Goal: Answer question/provide support: Share knowledge or assist other users

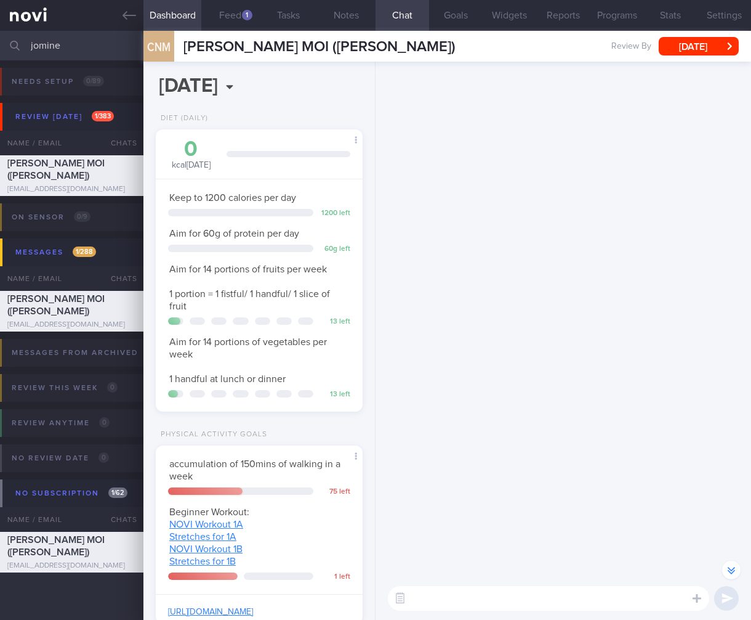
select select "7"
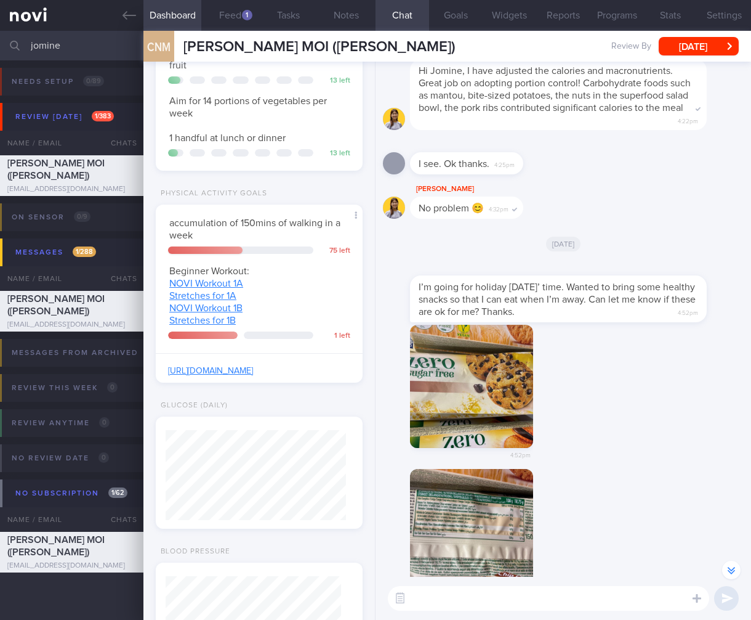
scroll to position [-295, 0]
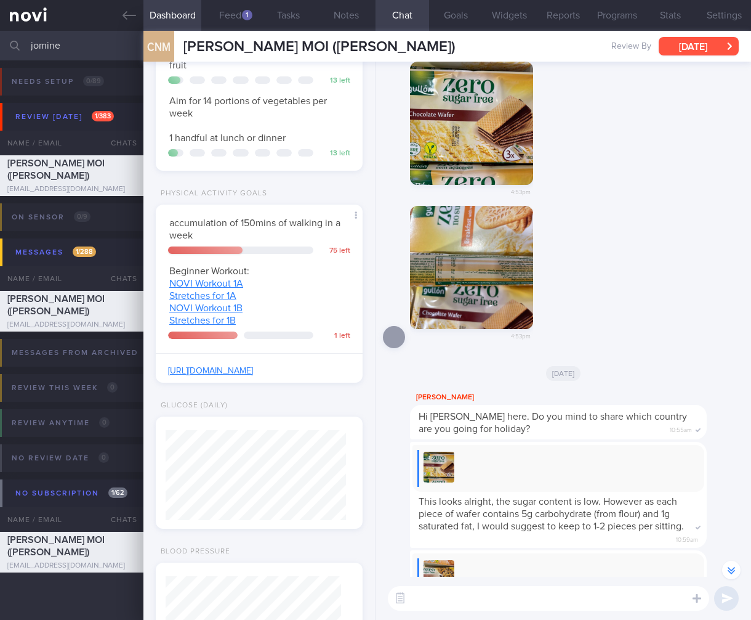
click at [695, 52] on button "[DATE]" at bounding box center [699, 46] width 80 height 18
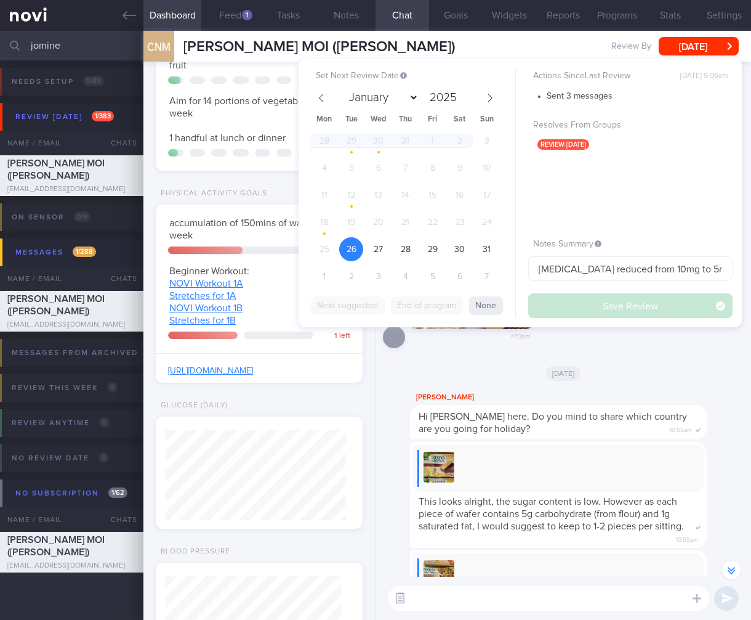
click at [398, 604] on button "button" at bounding box center [400, 598] width 22 height 22
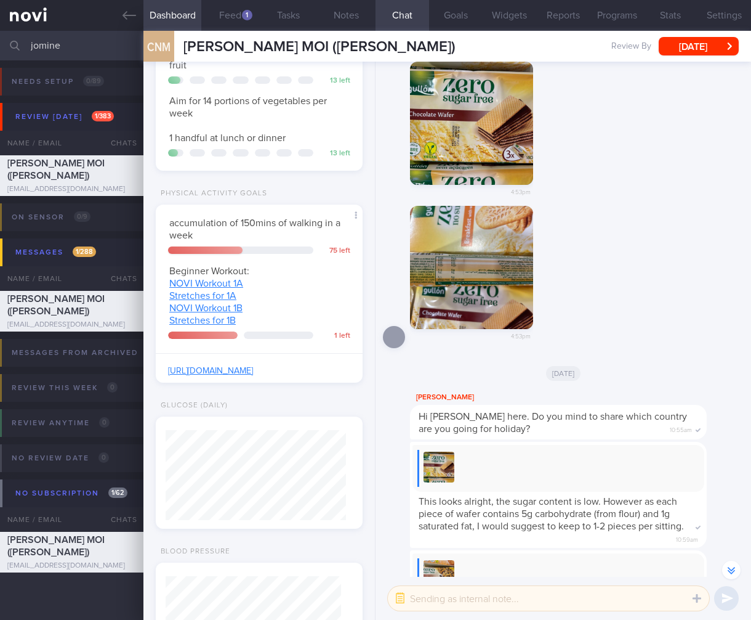
drag, startPoint x: 422, startPoint y: 600, endPoint x: 428, endPoint y: 596, distance: 7.4
click at [423, 600] on textarea at bounding box center [548, 598] width 321 height 25
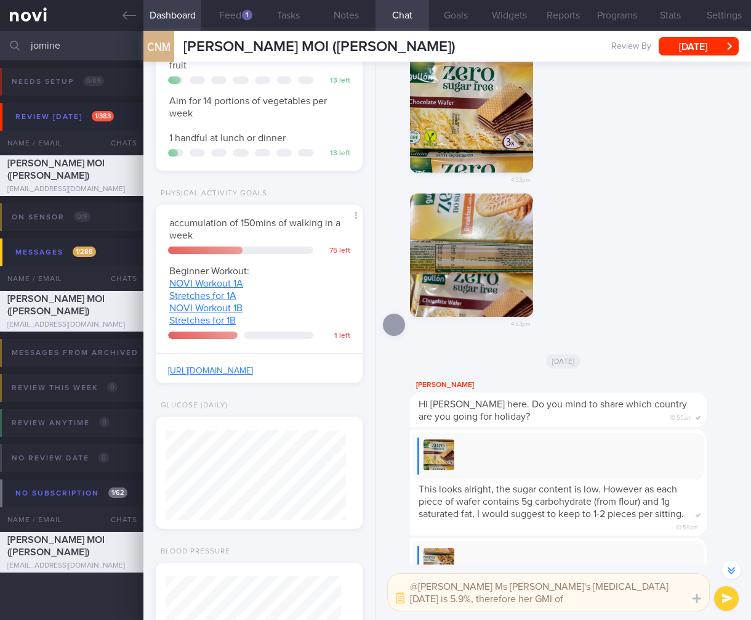
scroll to position [-307, 0]
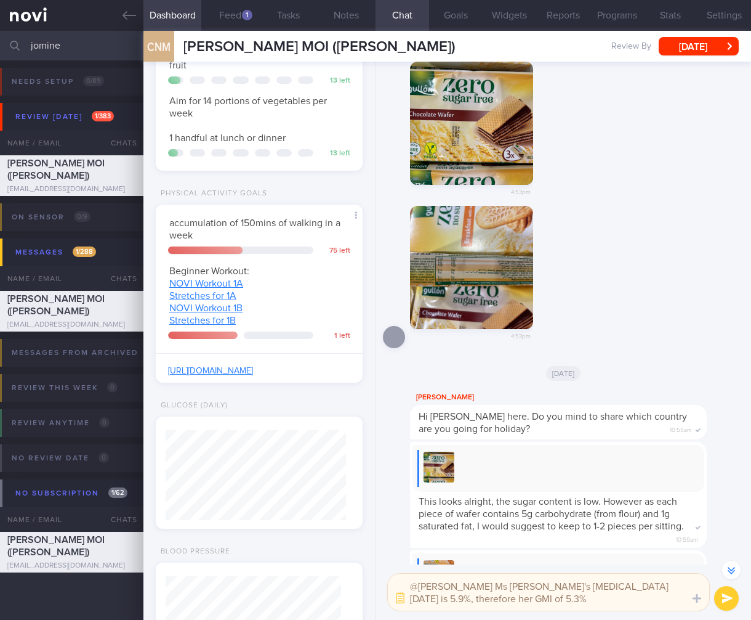
click at [435, 597] on textarea "@Elizabeth Ms Jomine's Hba1c today is 5.9%, therefore her GMI of 5.3%" at bounding box center [548, 591] width 321 height 37
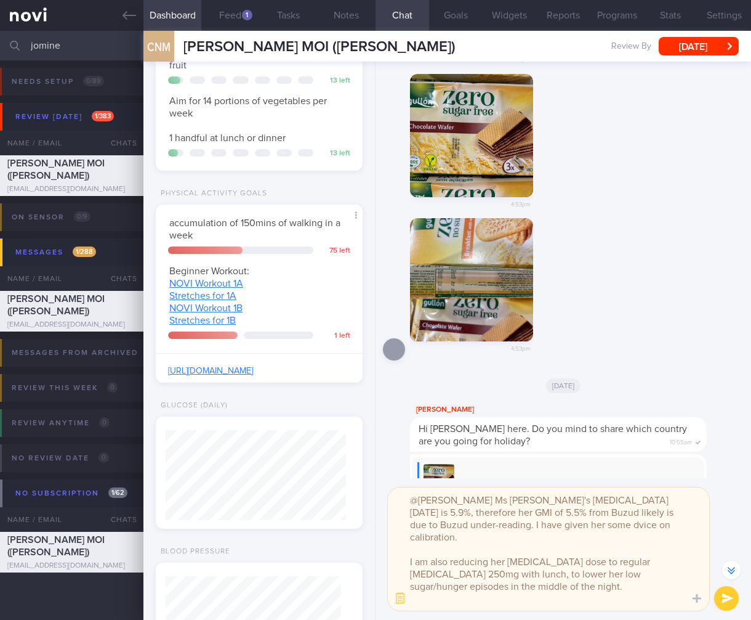
scroll to position [0, 0]
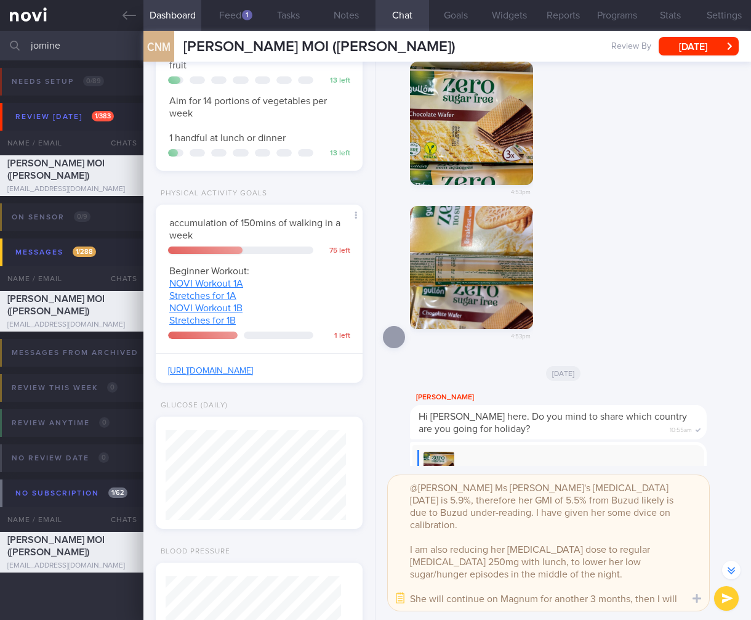
type textarea "@Elizabeth Ms Jomine's Hba1c today is 5.9%, therefore her GMI of 5.5% from Buzu…"
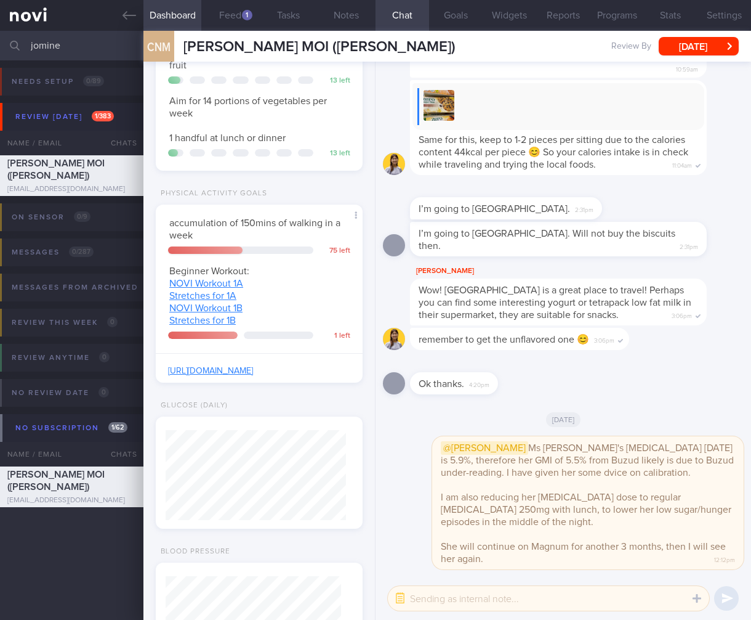
drag, startPoint x: 80, startPoint y: 44, endPoint x: -91, endPoint y: 35, distance: 171.4
click at [0, 35] on html "You are offline! Some functionality will be unavailable Patients New Users Coac…" at bounding box center [375, 310] width 751 height 620
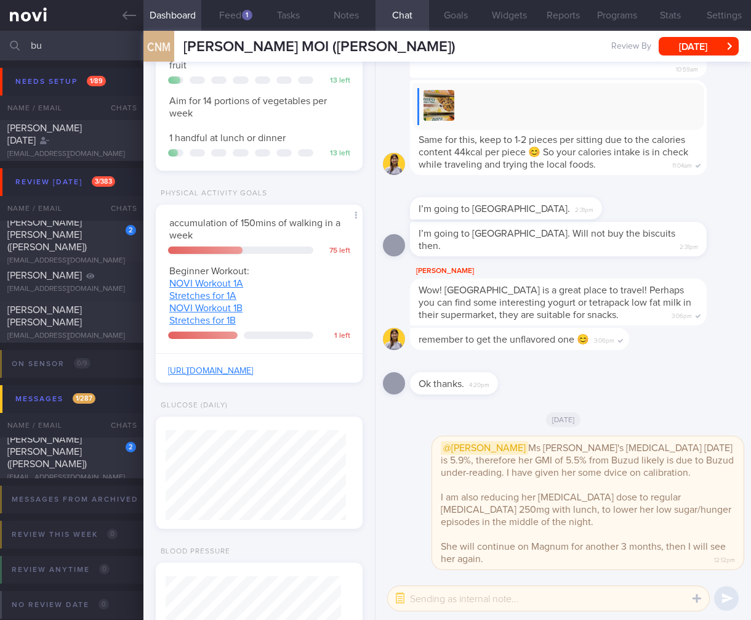
type input "b"
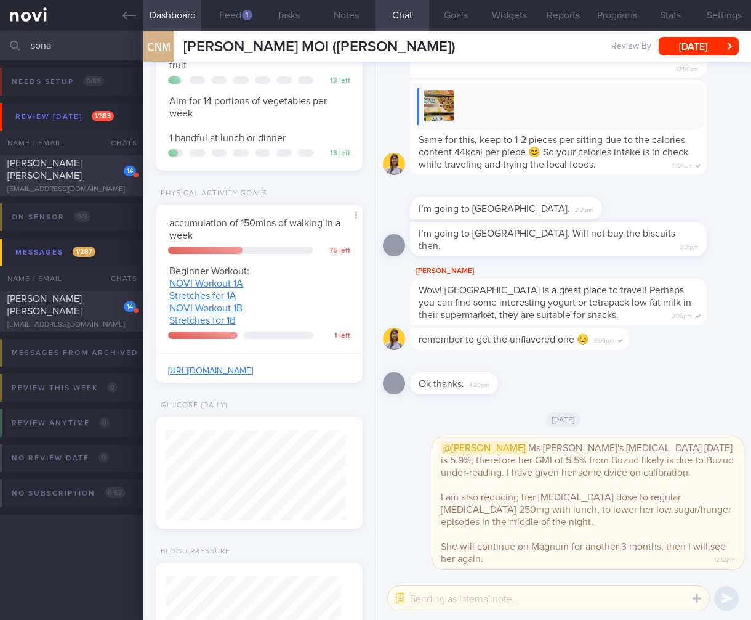
type input "sona"
click at [74, 168] on span "Sona Remesh Mrs Sona Bhuvanesh" at bounding box center [44, 169] width 75 height 22
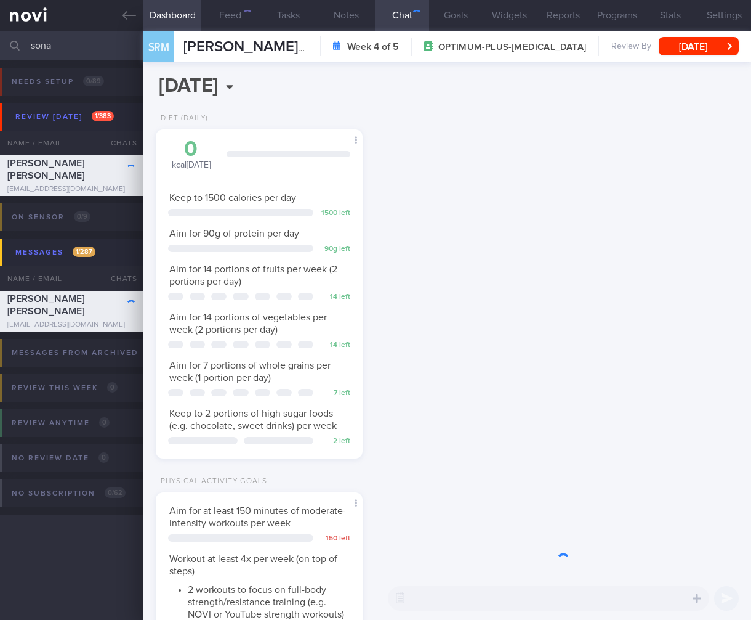
scroll to position [615783, 615695]
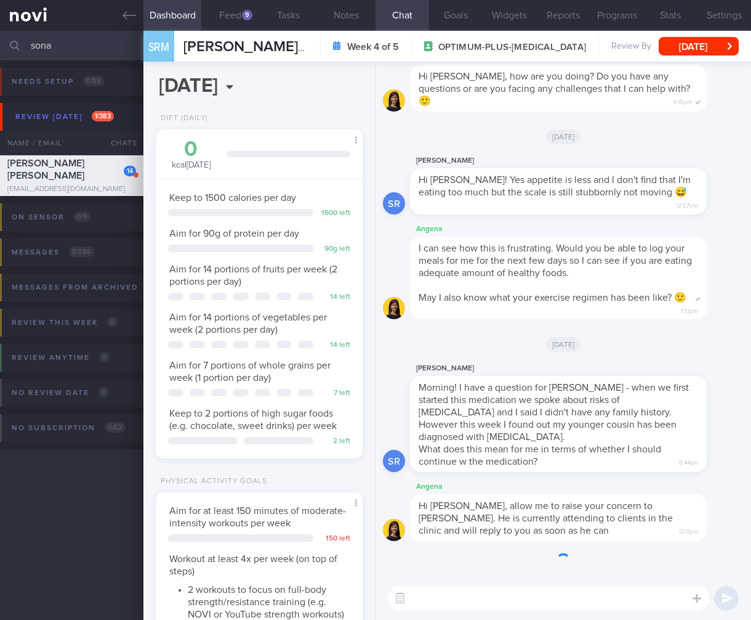
click at [530, 597] on textarea at bounding box center [548, 598] width 321 height 25
click at [688, 460] on div "Morning! I have a question for Dr Todd - when we first started this medication …" at bounding box center [558, 424] width 297 height 96
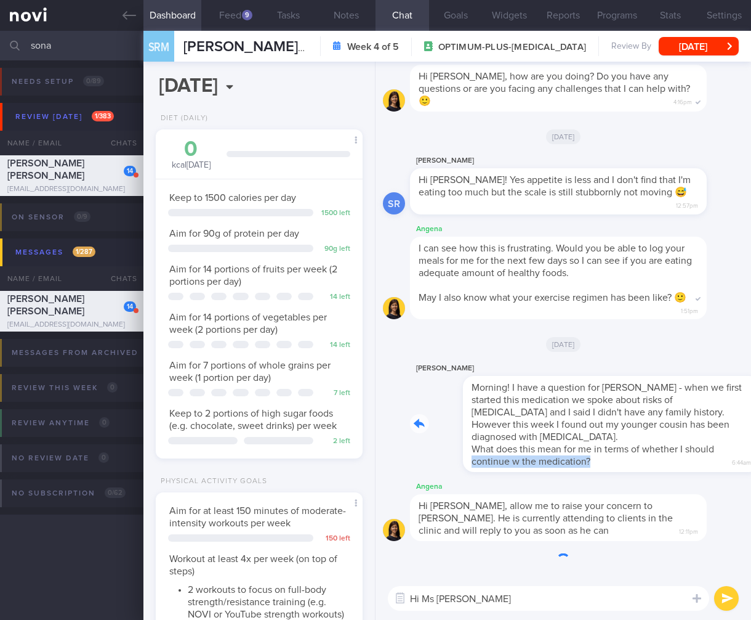
drag, startPoint x: 557, startPoint y: 467, endPoint x: 700, endPoint y: 454, distance: 142.9
click at [700, 454] on div "Sona Remesh Morning! I have a question for Dr Todd - when we first started this…" at bounding box center [577, 416] width 334 height 111
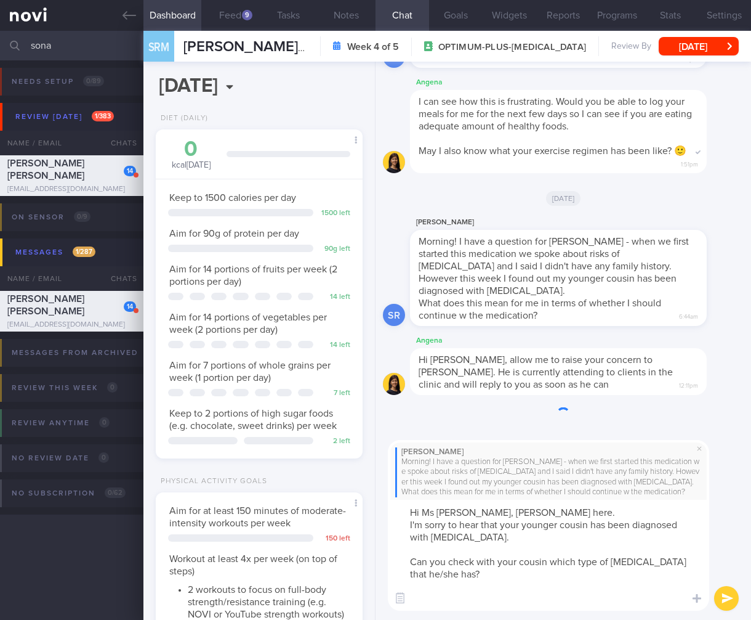
scroll to position [0, 0]
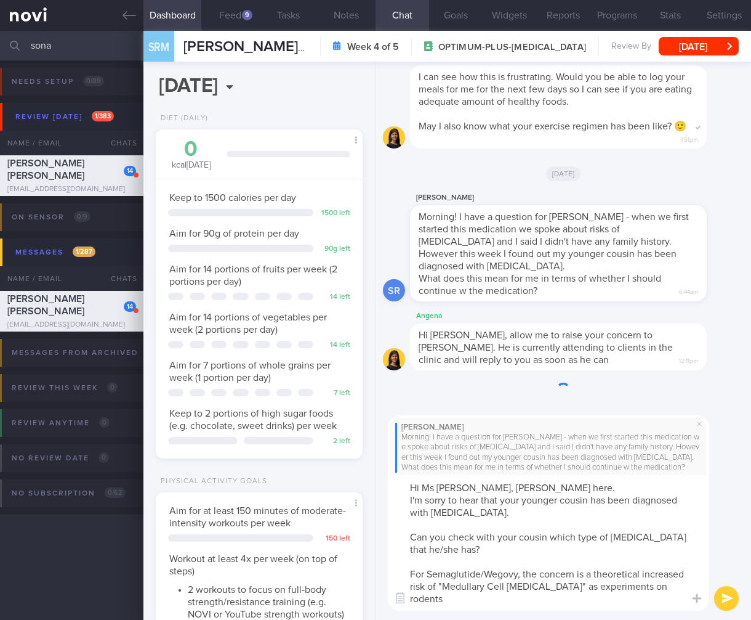
click at [644, 600] on textarea "Hi Ms Sona, Dr Todd here. I'm sorry to hear that your younger cousin has been d…" at bounding box center [548, 542] width 321 height 135
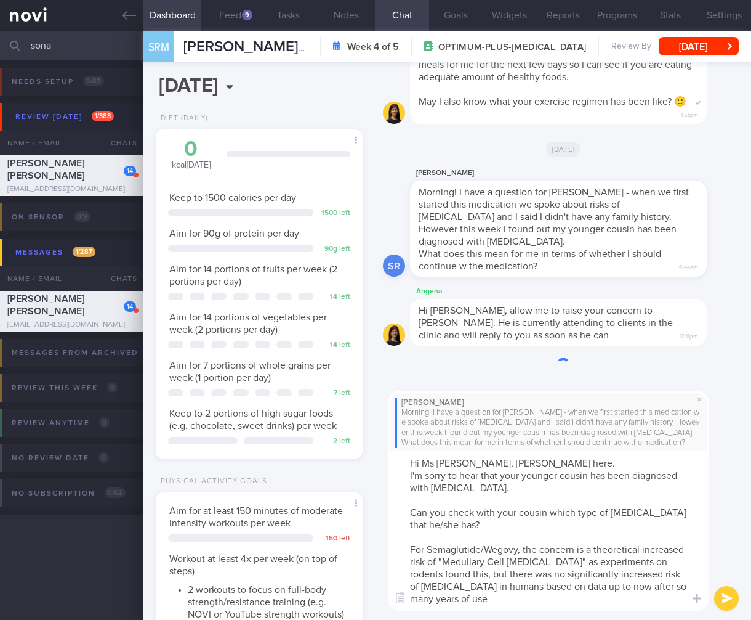
type textarea "Hi Ms Sona, Dr Todd here. I'm sorry to hear that your younger cousin has been d…"
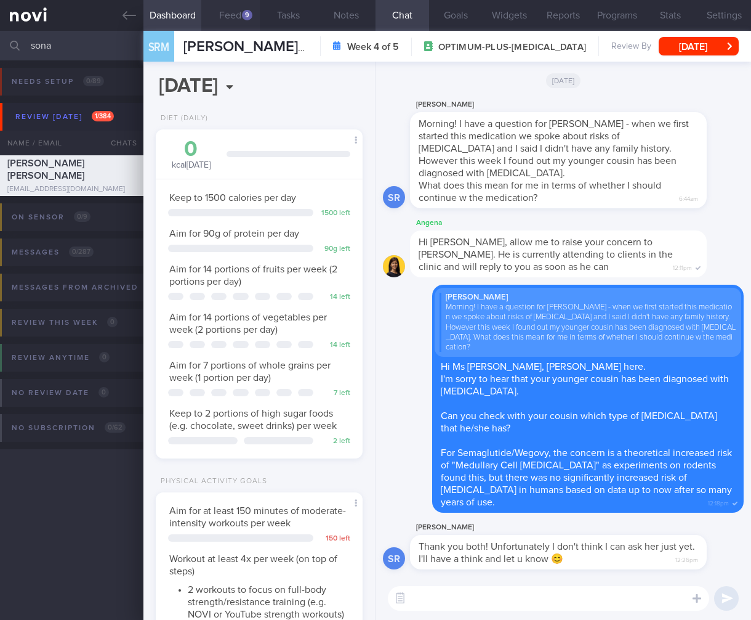
click at [224, 19] on button "Feed 9" at bounding box center [230, 15] width 58 height 31
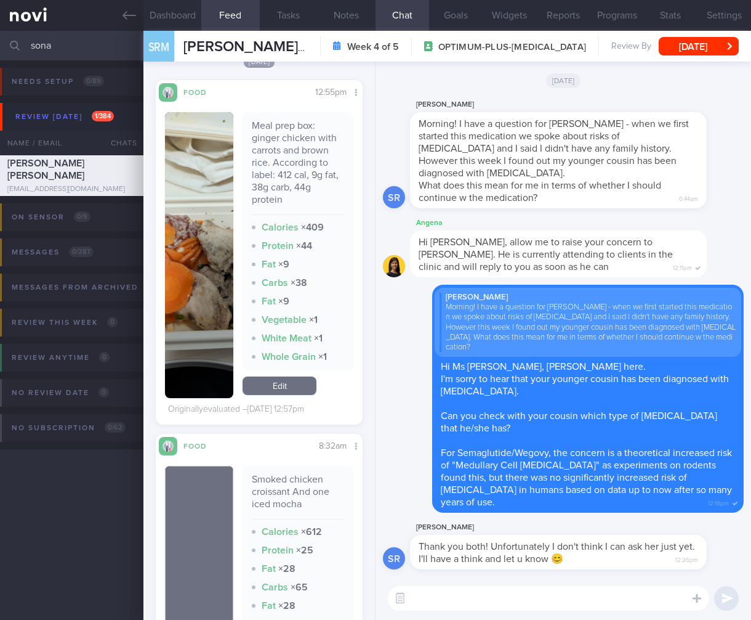
scroll to position [1124, 0]
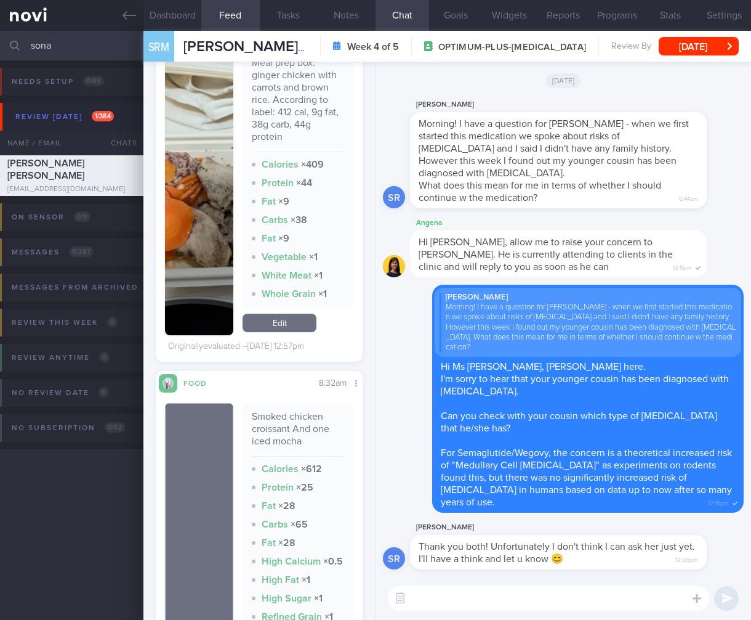
click at [198, 266] on img "button" at bounding box center [199, 192] width 68 height 286
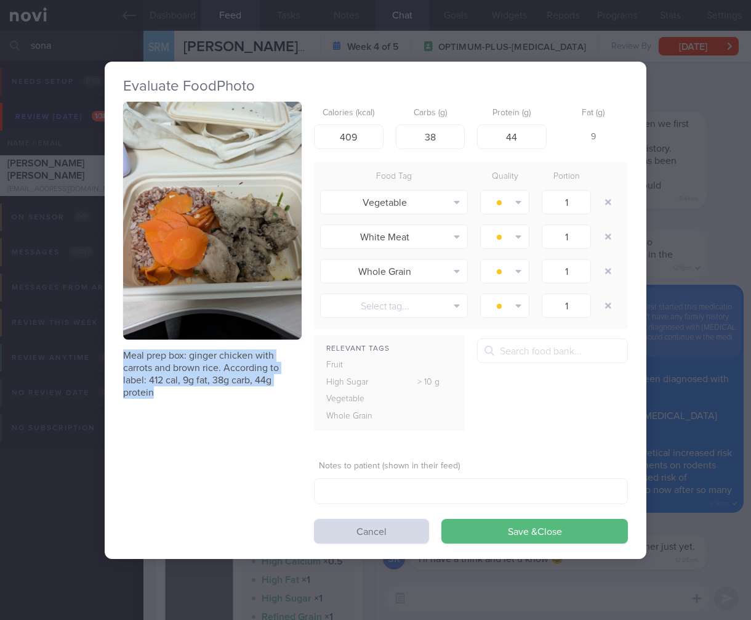
drag, startPoint x: 118, startPoint y: 347, endPoint x: 228, endPoint y: 387, distance: 117.1
click at [228, 387] on div "Evaluate Food Photo Meal prep box: ginger chicken with carrots and brown rice. …" at bounding box center [376, 310] width 542 height 497
click at [228, 387] on p "Meal prep box: ginger chicken with carrots and brown rice. According to label: …" at bounding box center [212, 373] width 179 height 49
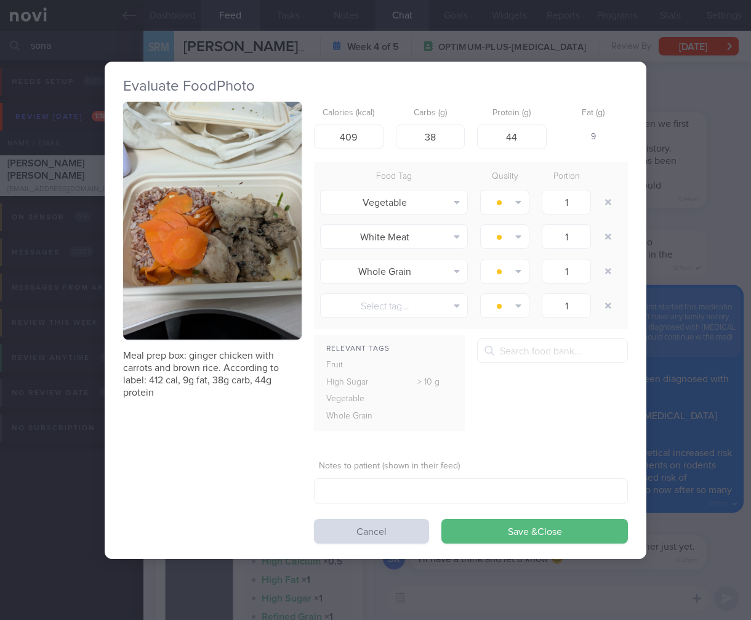
click at [709, 206] on div "Evaluate Food Photo Meal prep box: ginger chicken with carrots and brown rice. …" at bounding box center [375, 310] width 751 height 620
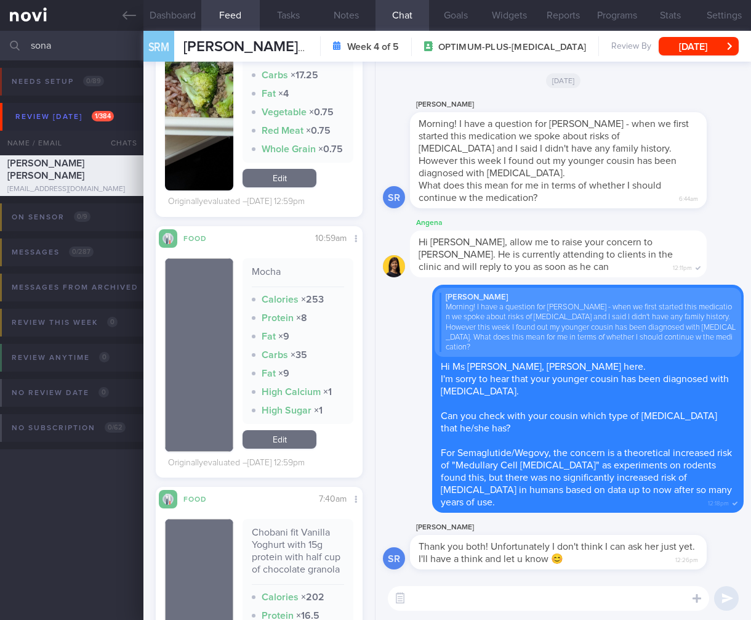
scroll to position [2471, 0]
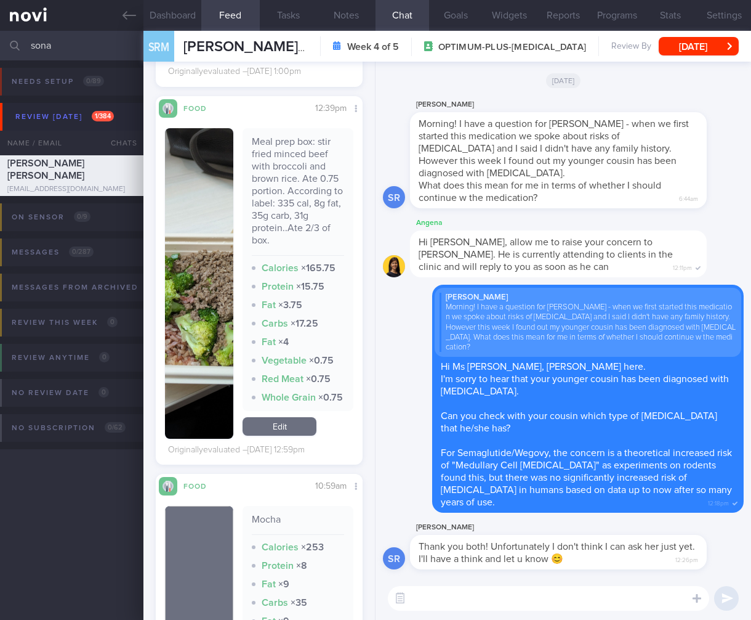
click at [182, 302] on button "button" at bounding box center [199, 283] width 68 height 310
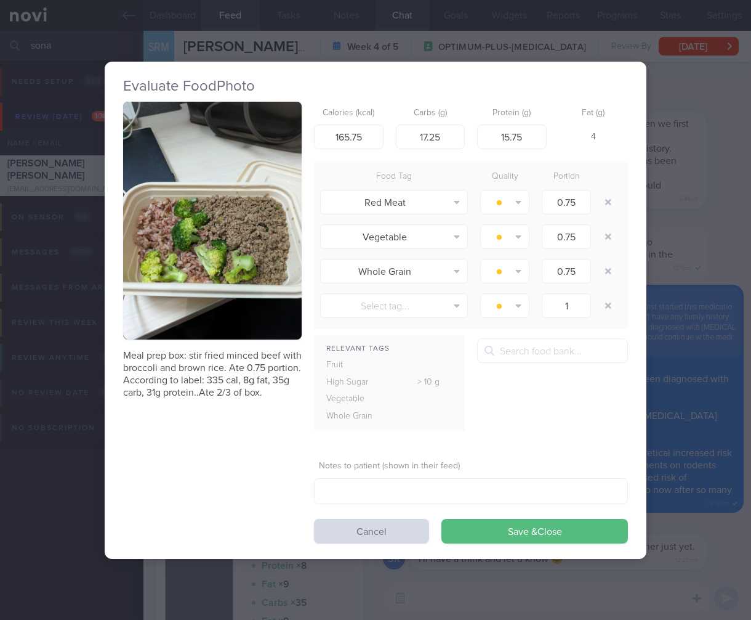
click at [690, 230] on div "Evaluate Food Photo Meal prep box: stir fried minced beef with broccoli and bro…" at bounding box center [375, 310] width 751 height 620
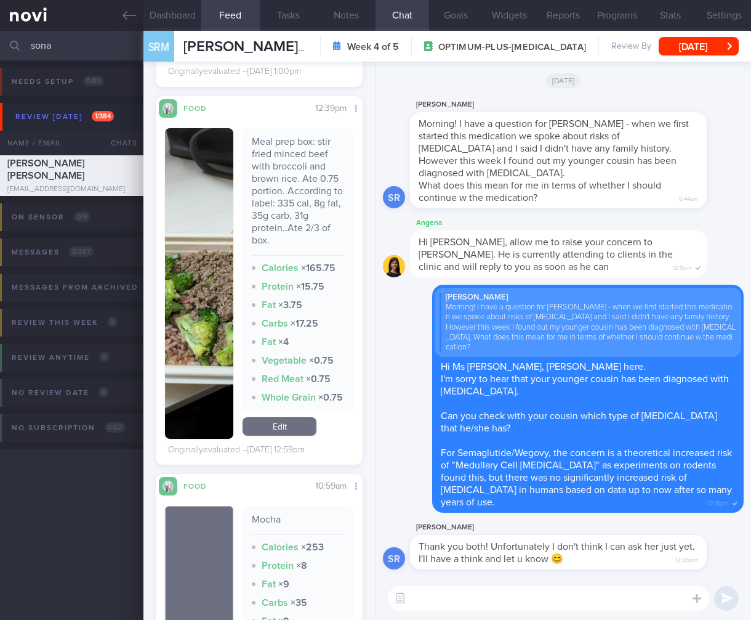
click at [459, 594] on textarea at bounding box center [548, 598] width 321 height 25
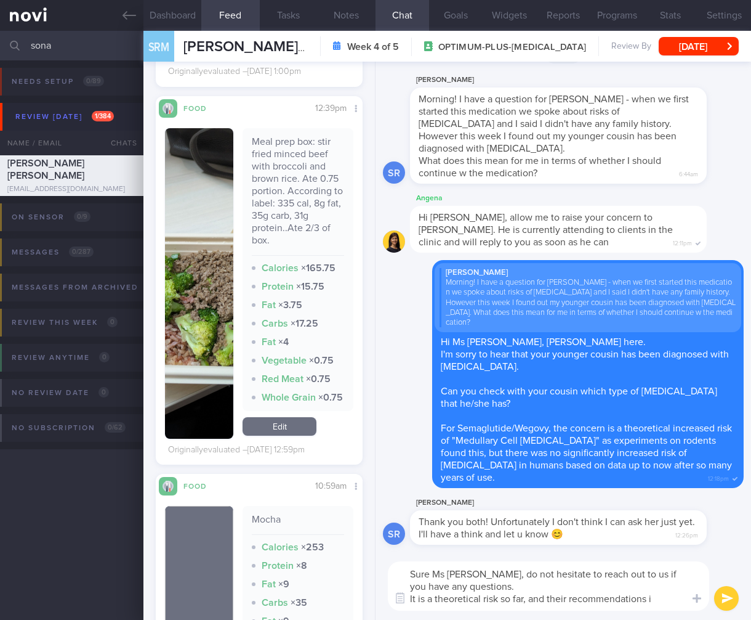
drag, startPoint x: 660, startPoint y: 597, endPoint x: 557, endPoint y: 600, distance: 102.9
click at [557, 600] on textarea "Sure Ms Sona, do not hesitate to reach out to us if you have any questions. It …" at bounding box center [548, 585] width 321 height 49
paste textarea "Do not use Wegovy® if: you or any of your family have ever had a type of thyroi…"
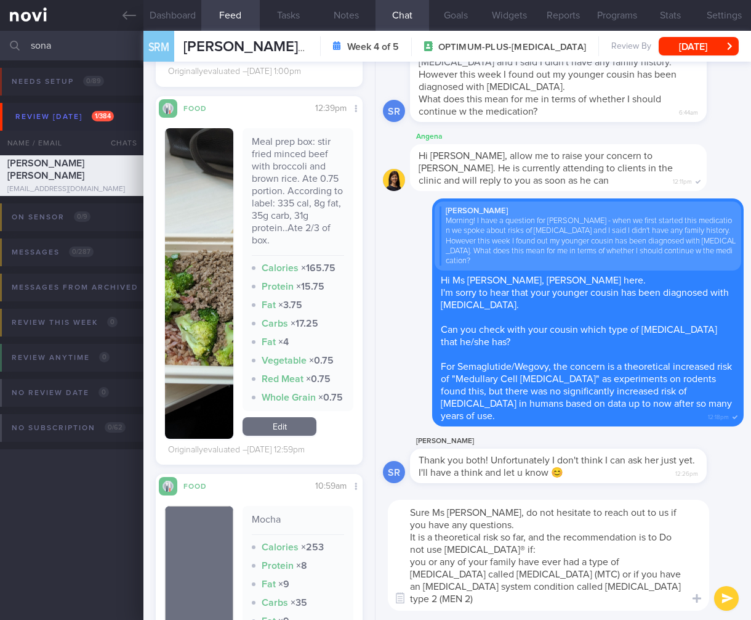
click at [668, 536] on textarea "Sure Ms Sona, do not hesitate to reach out to us if you have any questions. It …" at bounding box center [548, 554] width 321 height 111
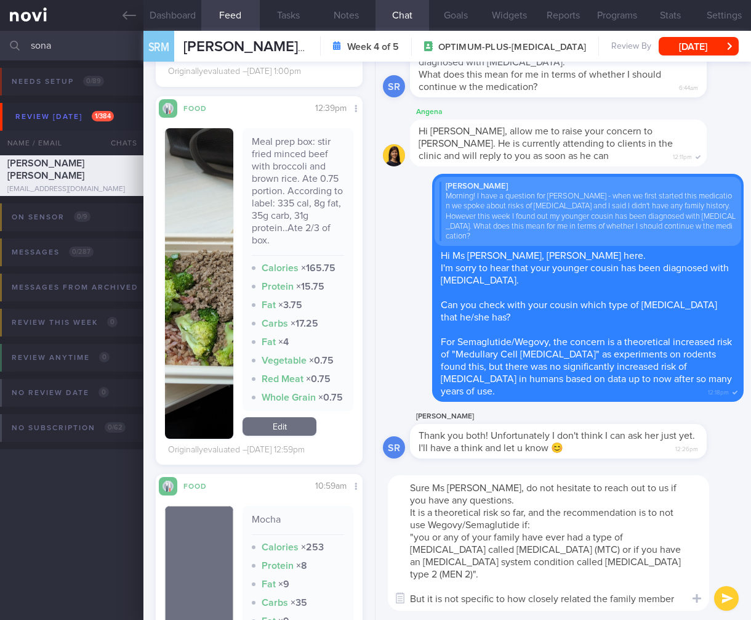
click at [427, 599] on textarea "Sure Ms Sona, do not hesitate to reach out to us if you have any questions. It …" at bounding box center [548, 542] width 321 height 135
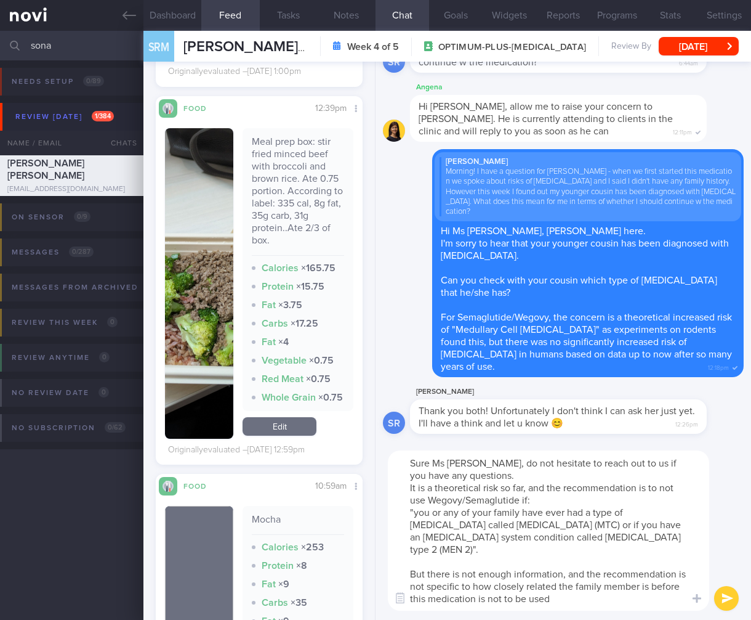
type textarea "Sure Ms Sona, do not hesitate to reach out to us if you have any questions. It …"
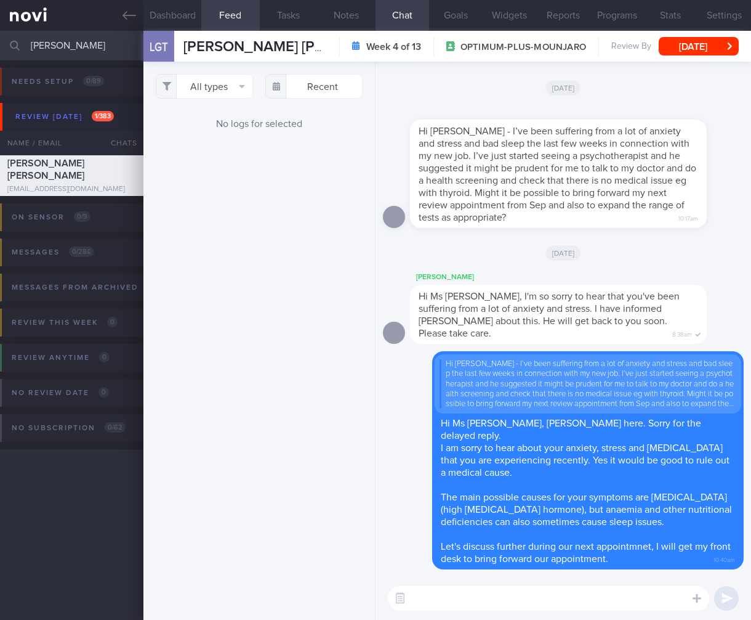
select select "7"
click at [164, 14] on button "Dashboard" at bounding box center [172, 15] width 58 height 31
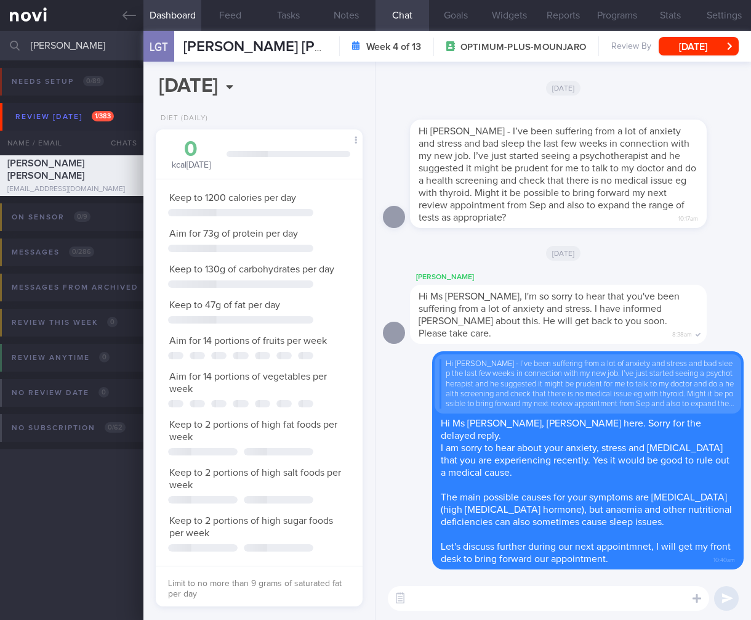
scroll to position [105, 176]
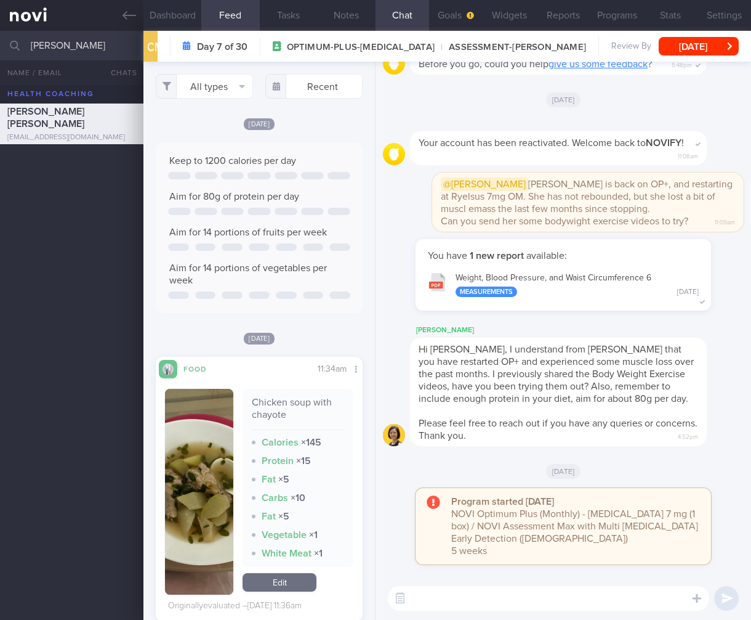
select select "7"
click at [568, 429] on div "Hi [PERSON_NAME], I understand from [PERSON_NAME] that you have restarted OP+ a…" at bounding box center [558, 391] width 297 height 108
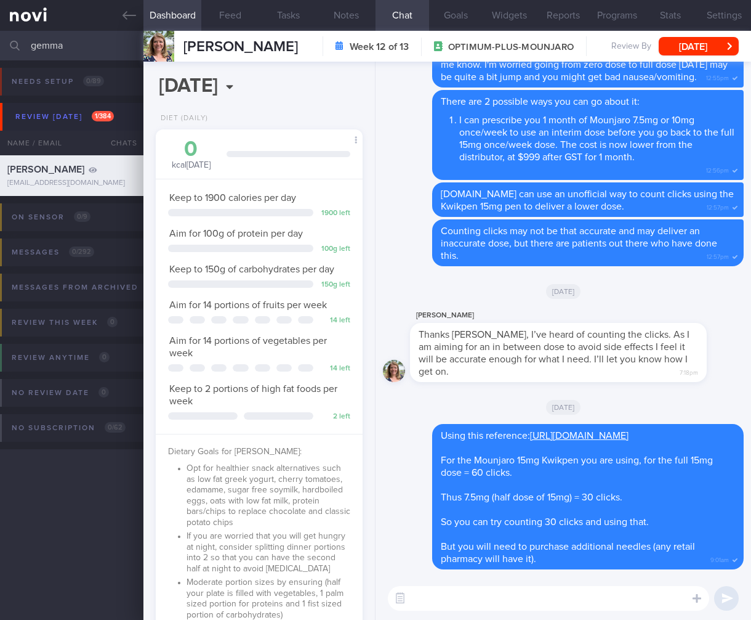
select select "5"
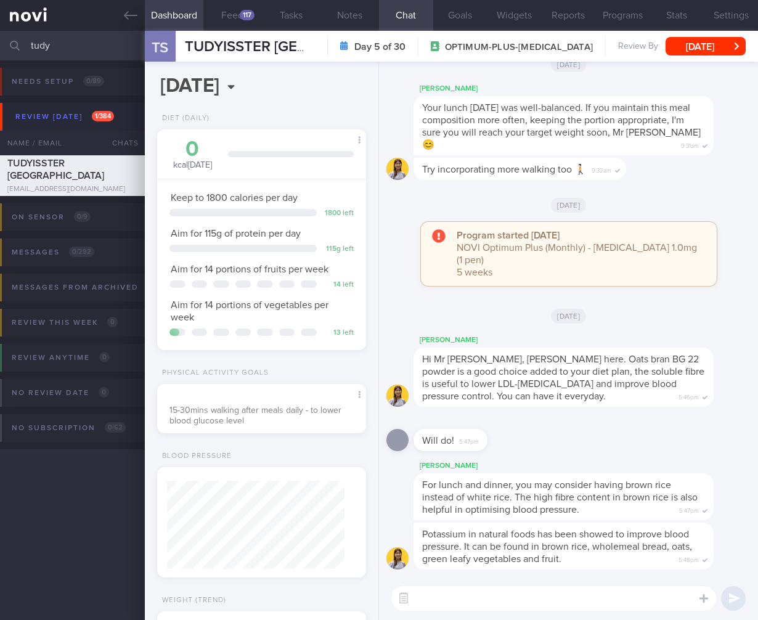
select select "7"
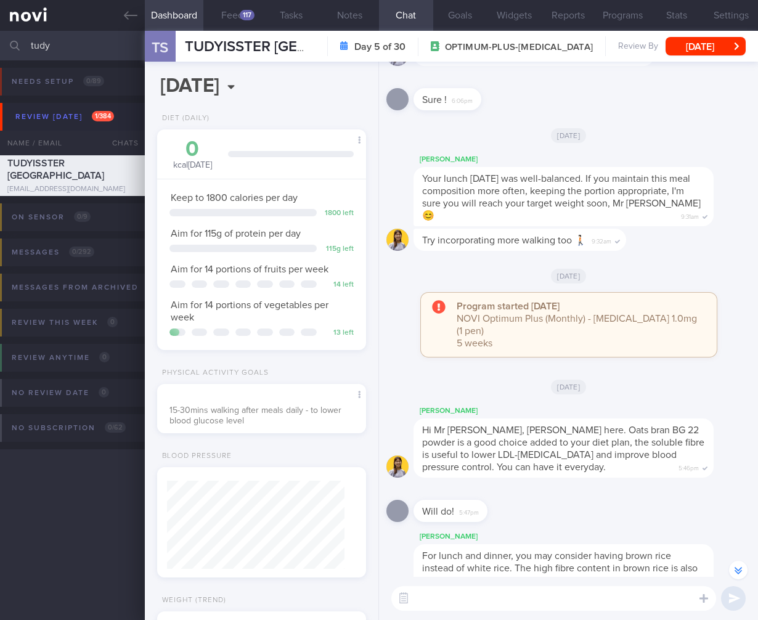
scroll to position [-134, 0]
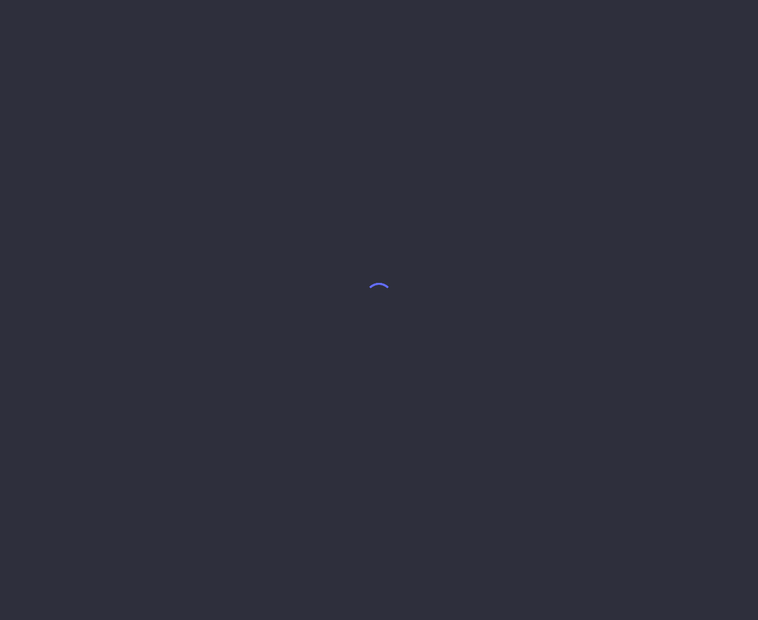
select select "4"
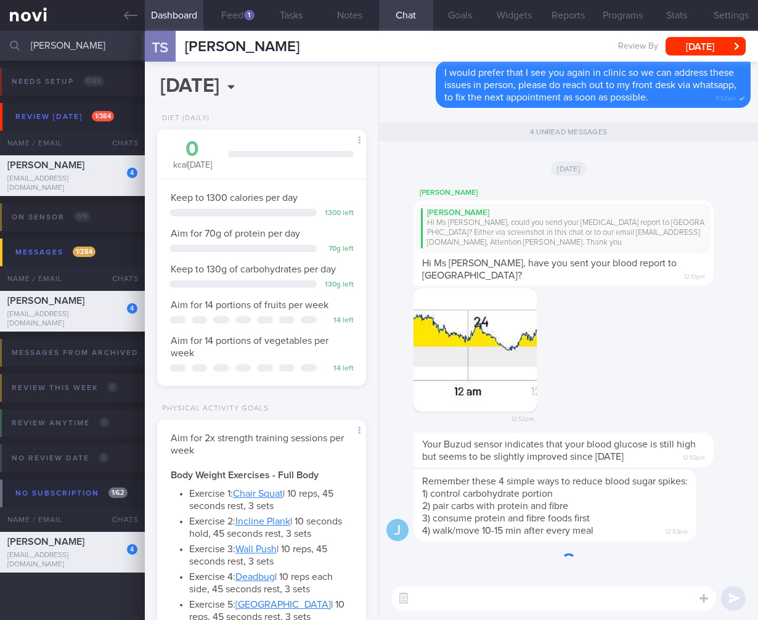
click at [601, 394] on div "12:52pm" at bounding box center [568, 360] width 364 height 145
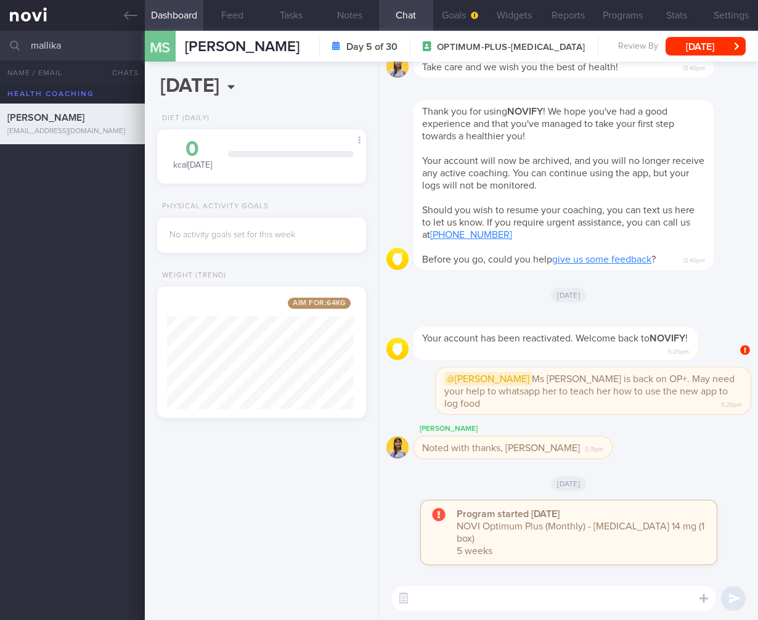
select select "7"
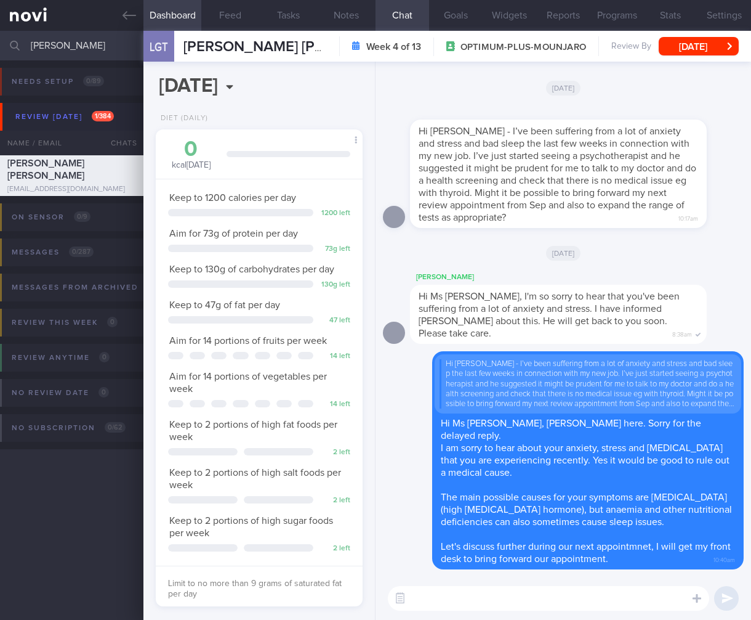
select select "7"
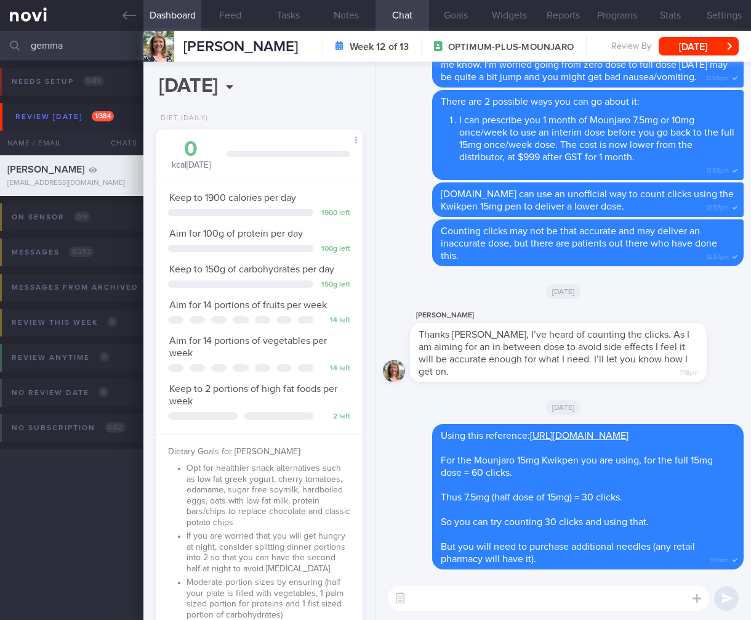
select select "5"
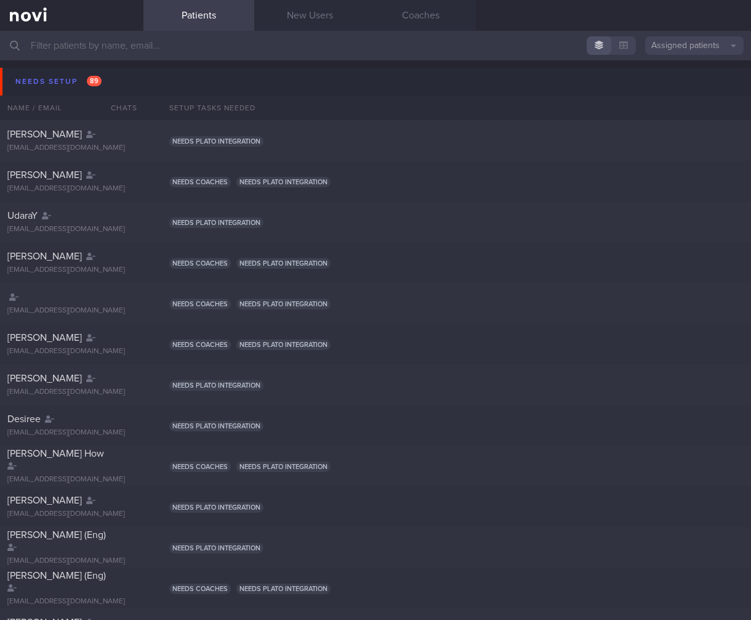
click at [121, 45] on input "text" at bounding box center [375, 46] width 751 height 30
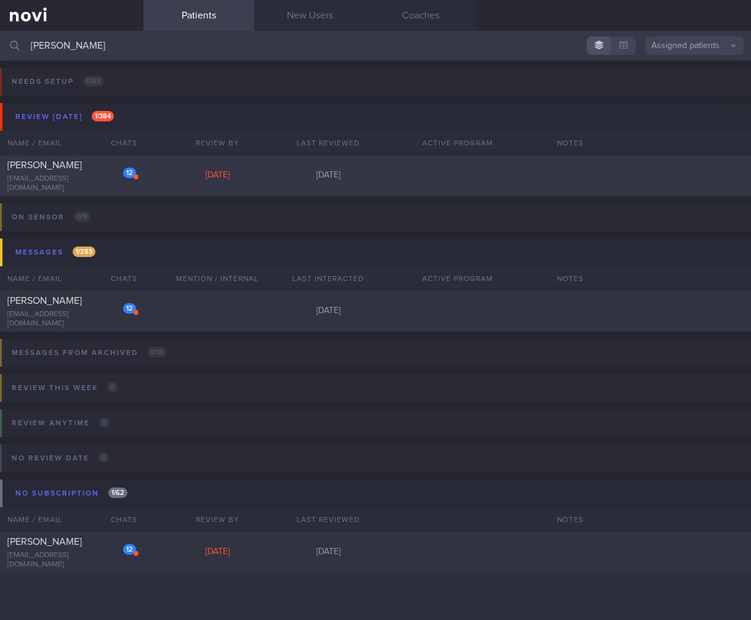
type input "[PERSON_NAME]"
click at [43, 171] on div "[PERSON_NAME]" at bounding box center [70, 165] width 126 height 12
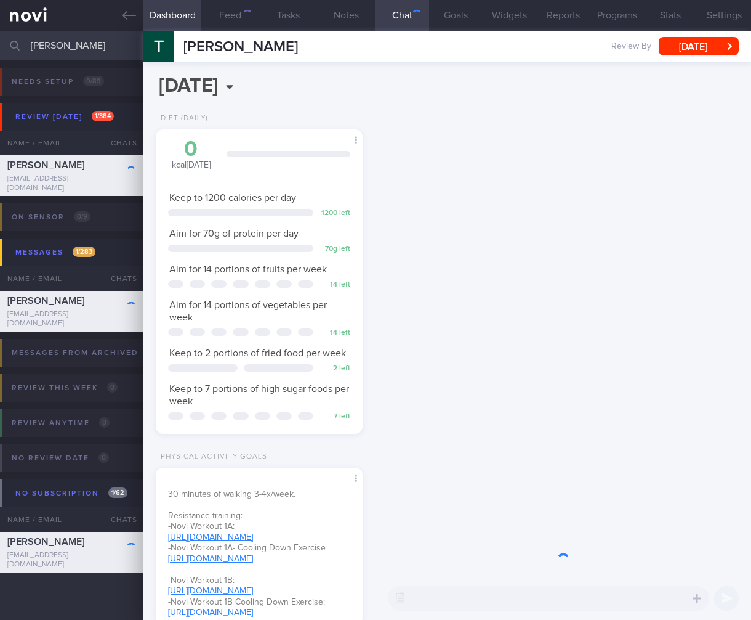
scroll to position [105, 176]
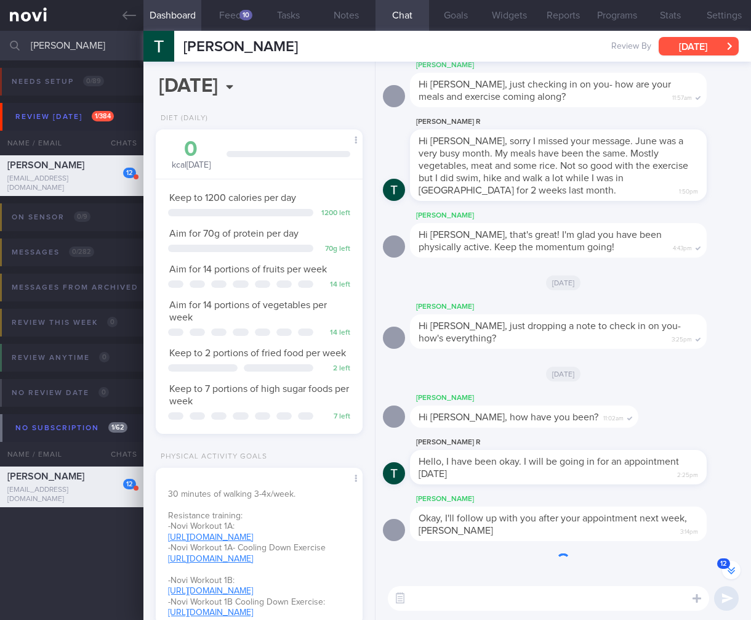
click at [724, 53] on button "[DATE]" at bounding box center [699, 46] width 80 height 18
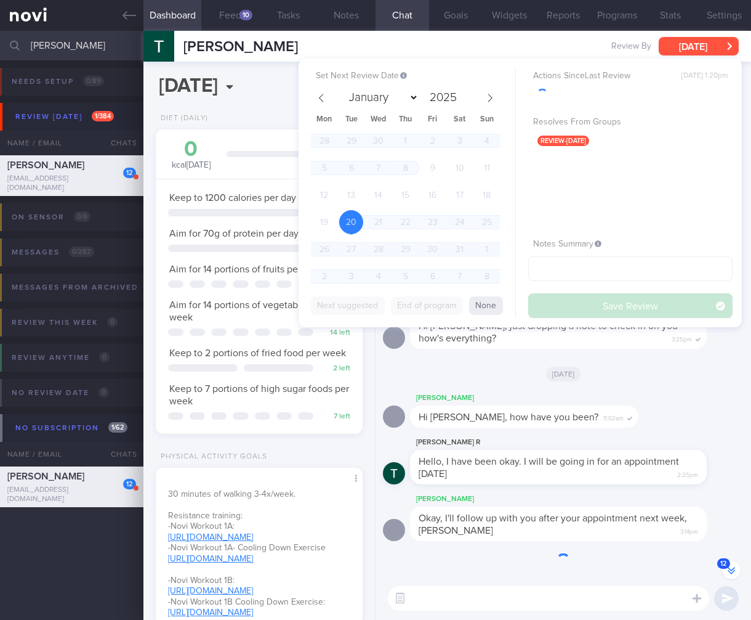
scroll to position [-598, 0]
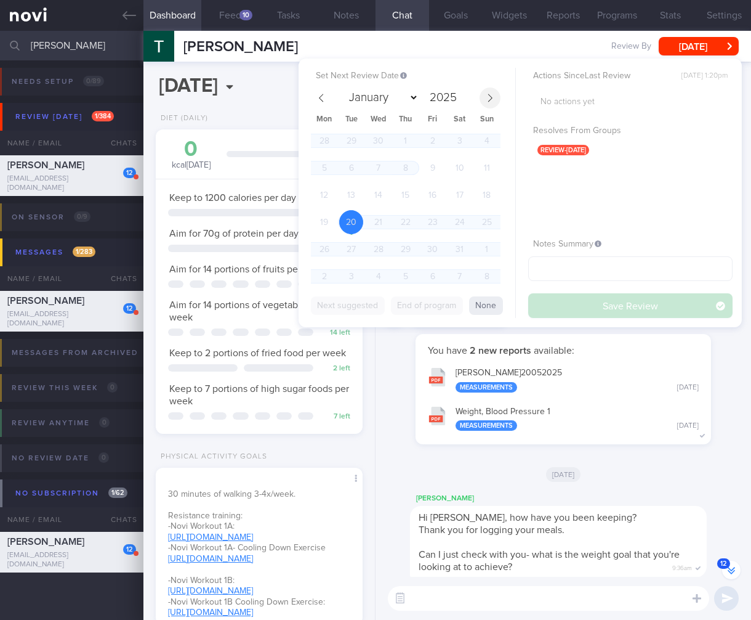
click at [495, 102] on span at bounding box center [490, 97] width 21 height 21
select select "7"
click at [348, 252] on span "26" at bounding box center [351, 249] width 24 height 24
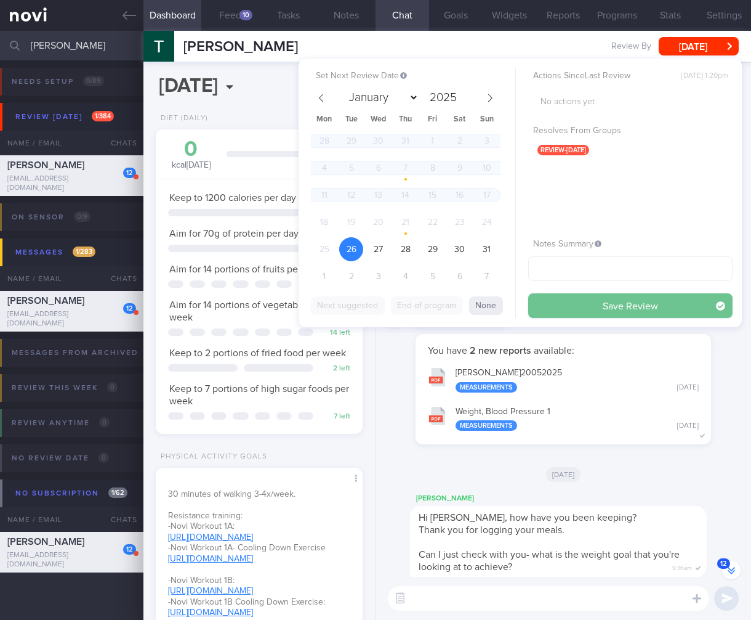
click at [596, 315] on button "Save Review" at bounding box center [630, 305] width 204 height 25
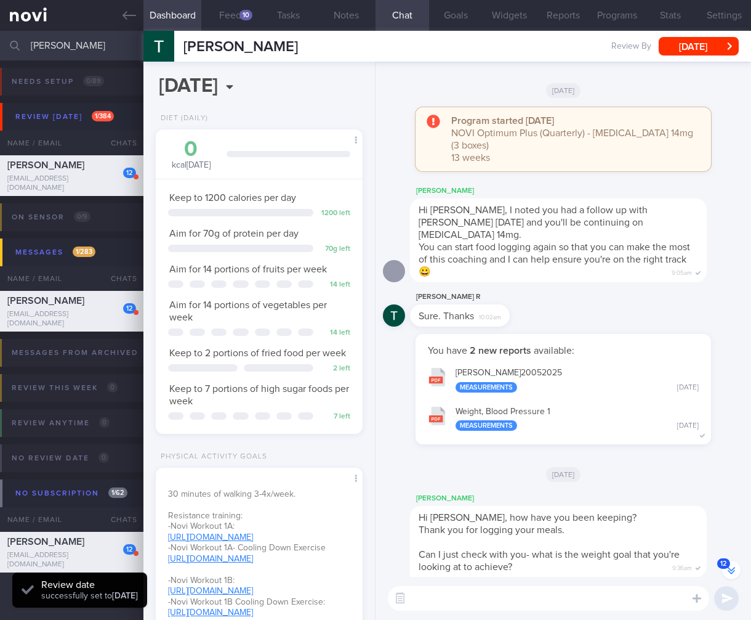
click at [658, 394] on button "[PERSON_NAME] 20052025 Measurements [DATE]" at bounding box center [563, 379] width 283 height 39
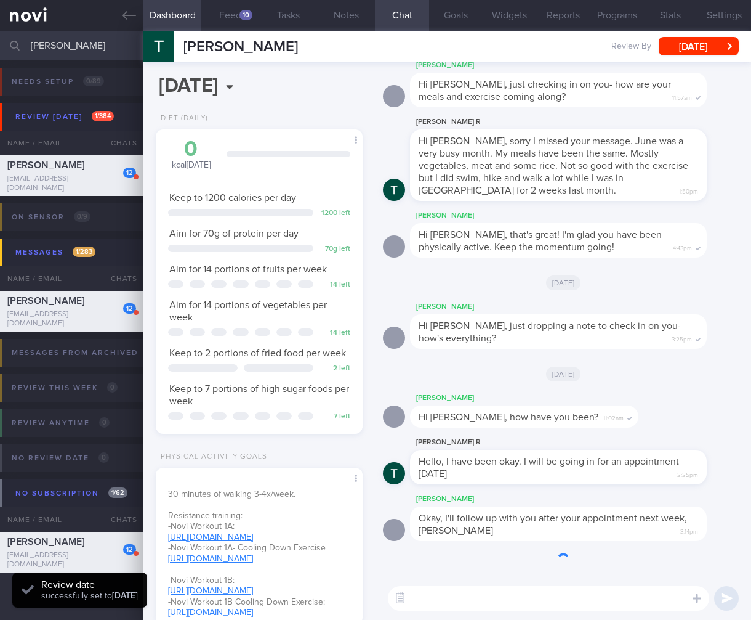
scroll to position [250, 0]
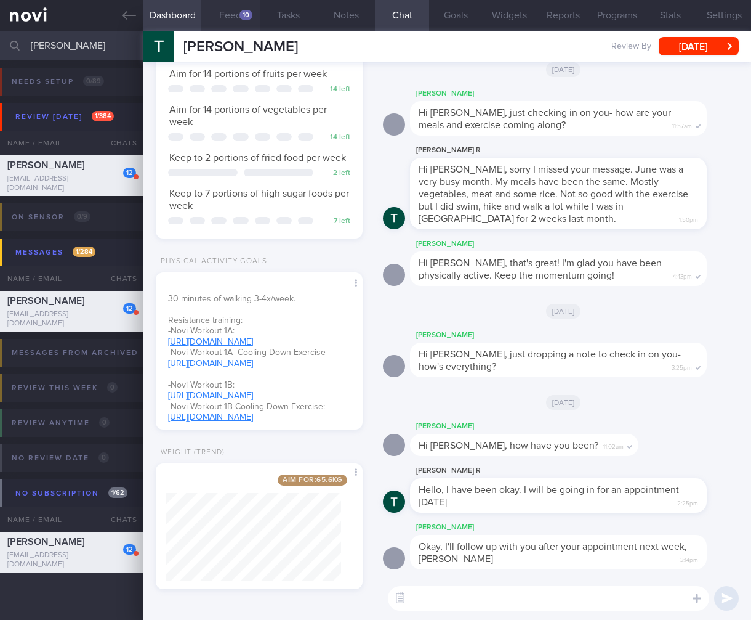
click at [236, 22] on button "Feed 10" at bounding box center [230, 15] width 58 height 31
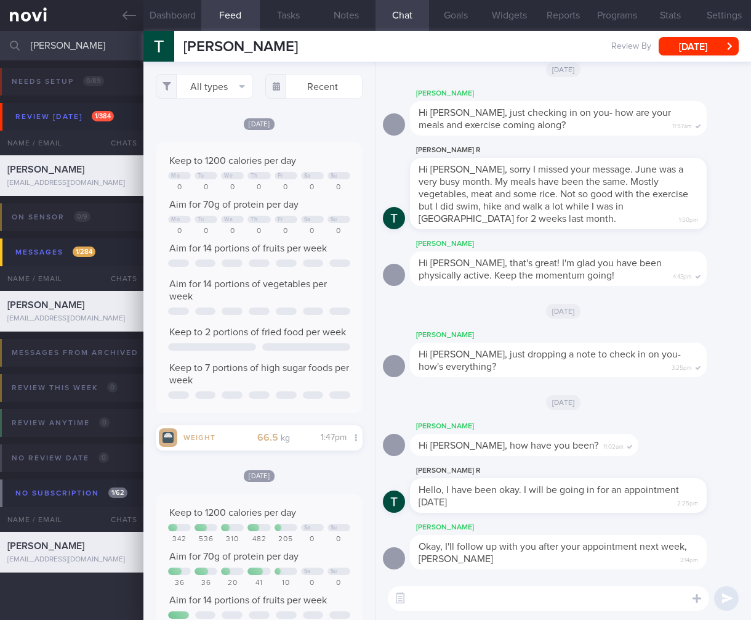
scroll to position [-380, 0]
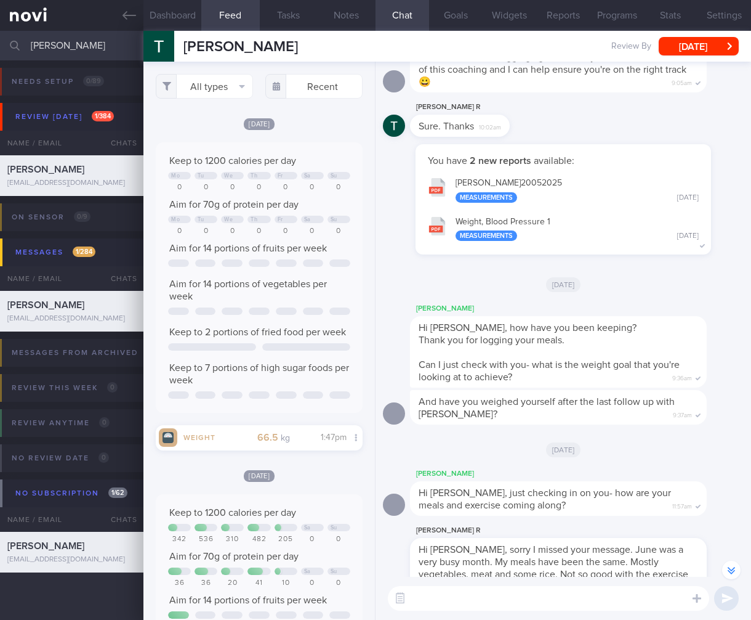
drag, startPoint x: 435, startPoint y: 588, endPoint x: 430, endPoint y: 595, distance: 8.4
click at [435, 588] on textarea at bounding box center [548, 598] width 321 height 25
click at [408, 598] on button "button" at bounding box center [400, 598] width 22 height 22
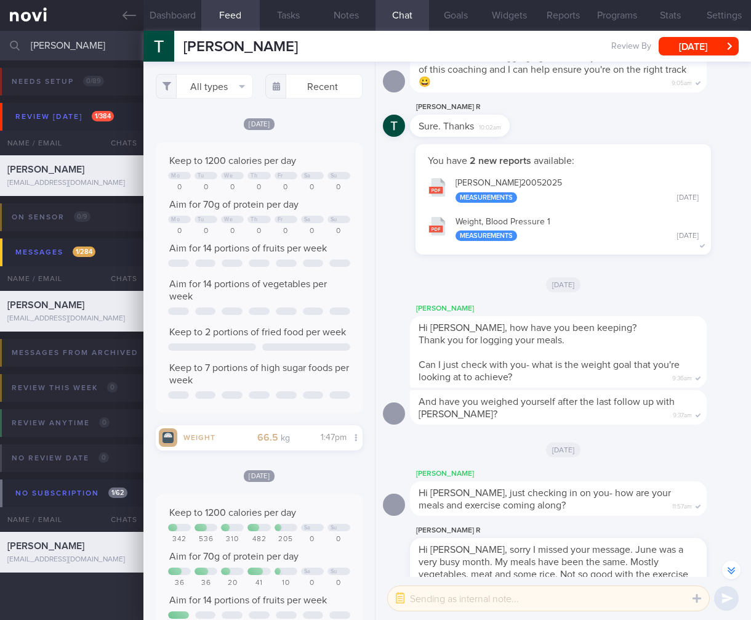
click at [432, 600] on textarea at bounding box center [548, 598] width 321 height 25
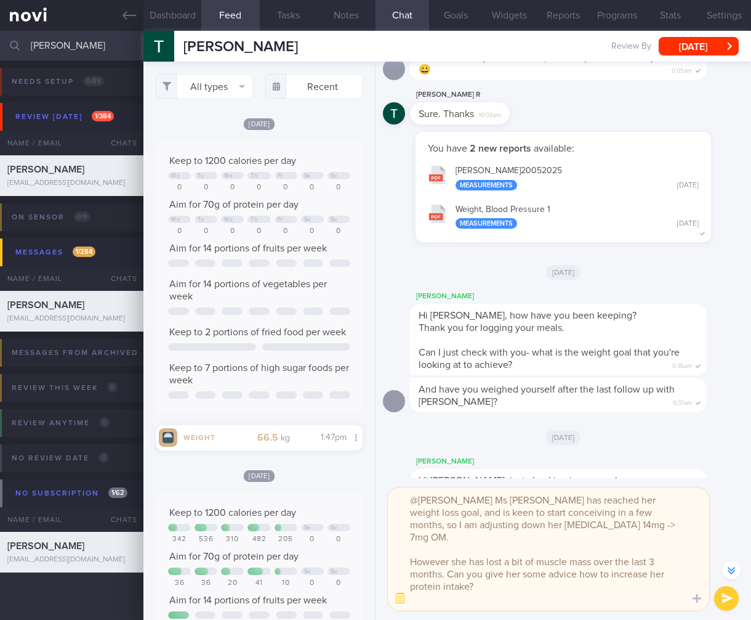
scroll to position [-479, 0]
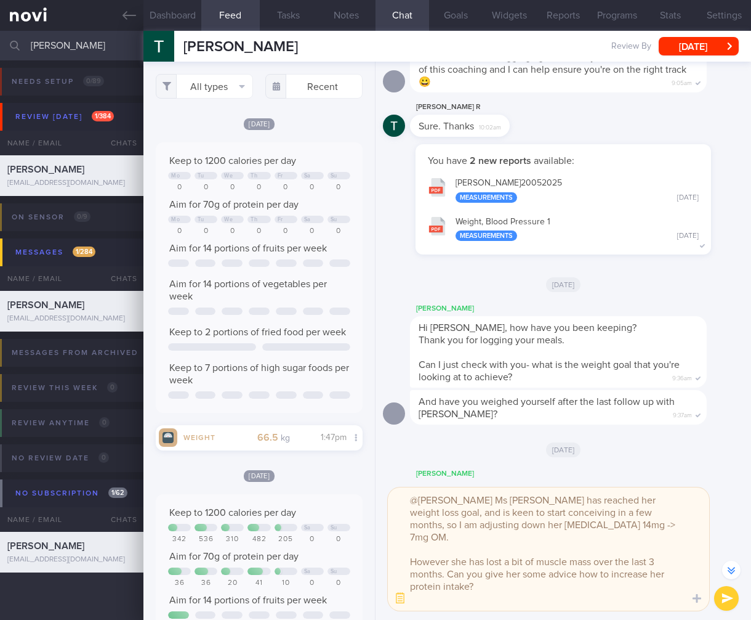
type textarea "@[PERSON_NAME] Ms [PERSON_NAME] has reached her weight loss goal, and is keen t…"
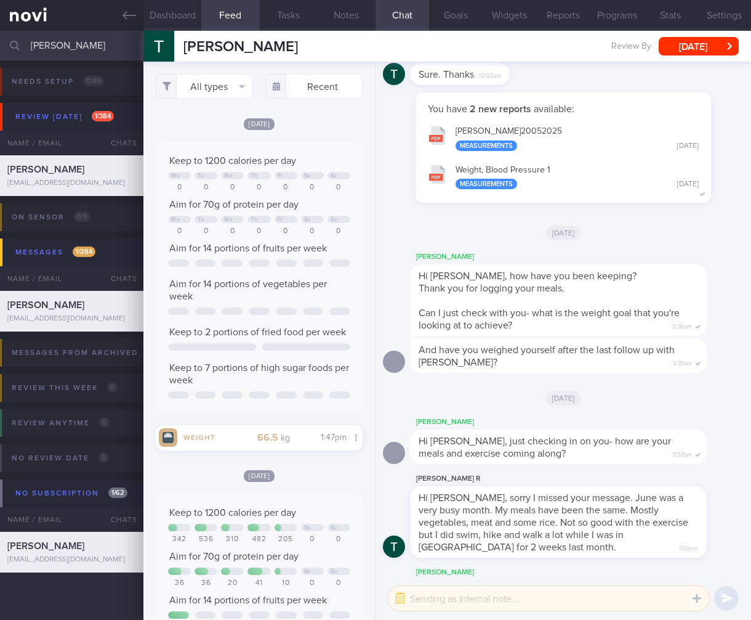
scroll to position [0, 0]
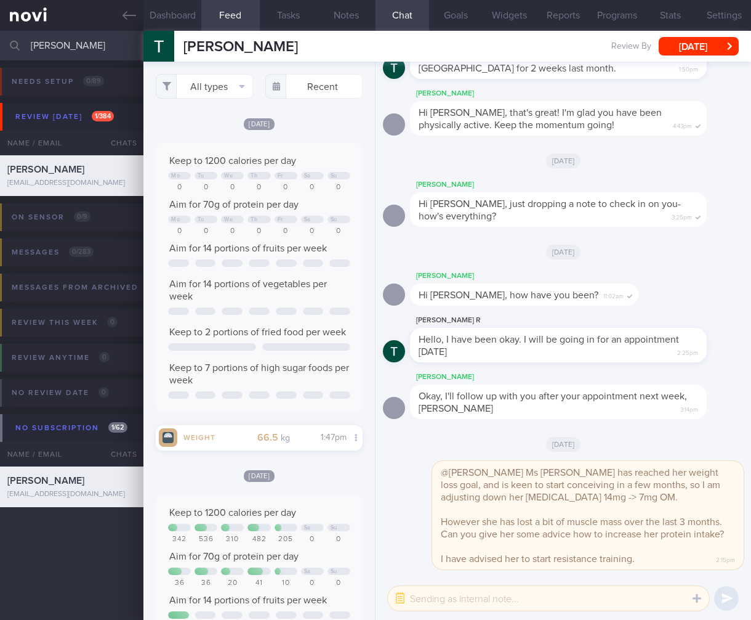
drag, startPoint x: 100, startPoint y: 42, endPoint x: -31, endPoint y: 44, distance: 131.2
click at [0, 44] on html "You are offline! Some functionality will be unavailable Patients New Users Coac…" at bounding box center [375, 310] width 751 height 620
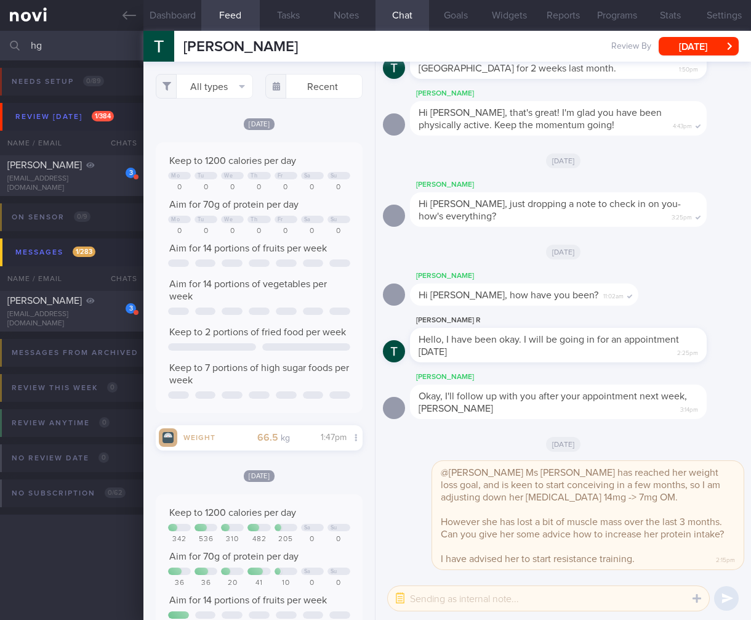
type input "h"
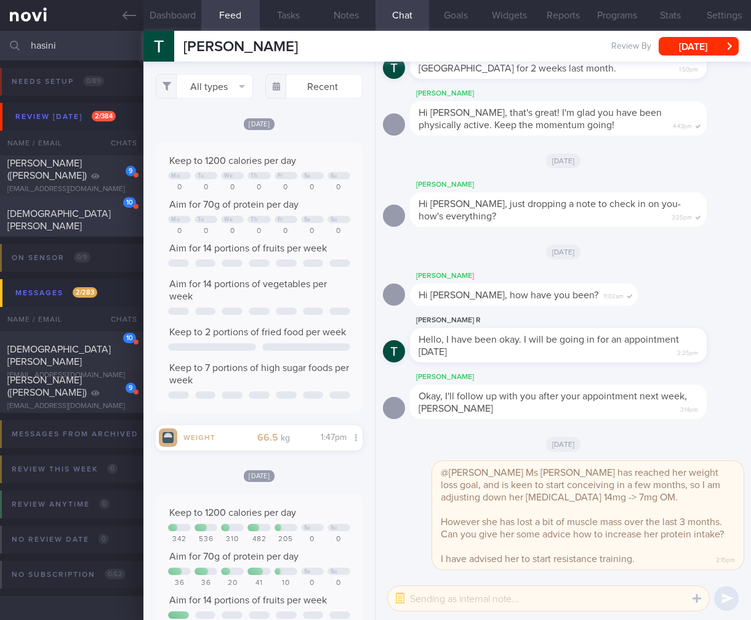
type input "hasini"
click at [54, 213] on div "[DEMOGRAPHIC_DATA] [PERSON_NAME]" at bounding box center [70, 210] width 126 height 44
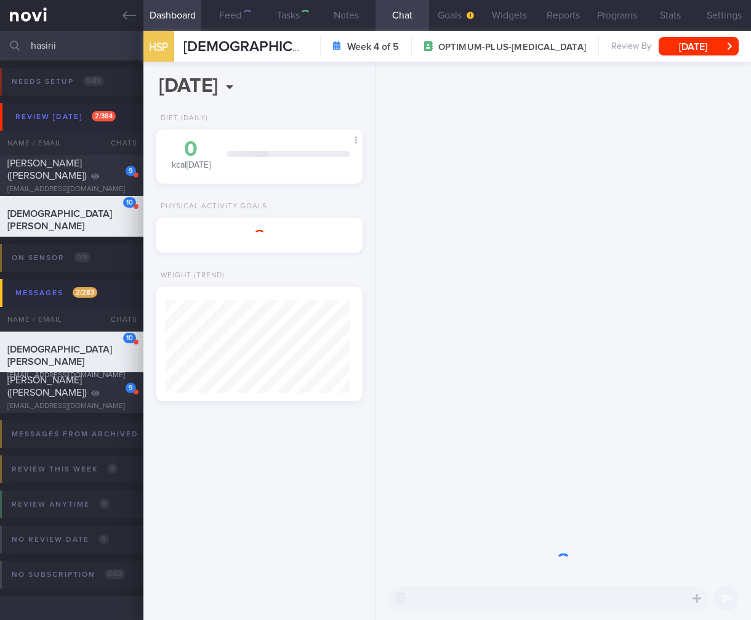
scroll to position [615765, 615695]
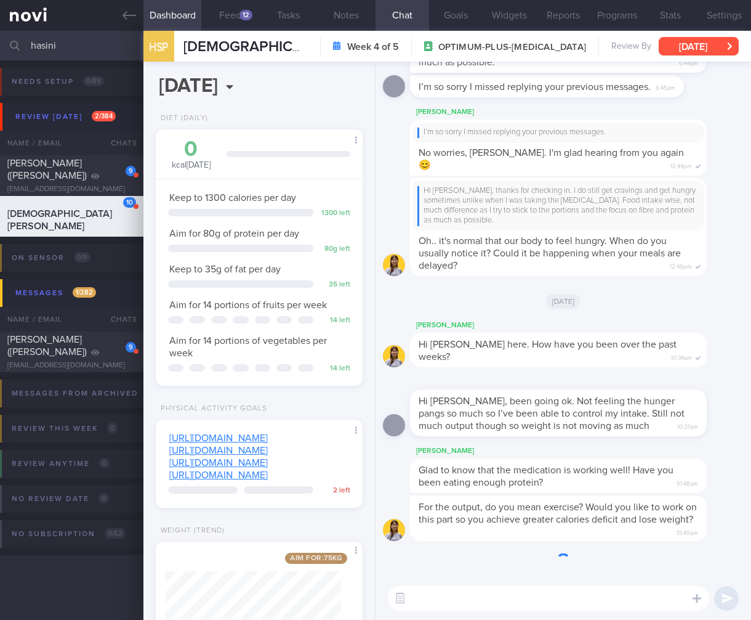
click at [705, 52] on button "[DATE]" at bounding box center [699, 46] width 80 height 18
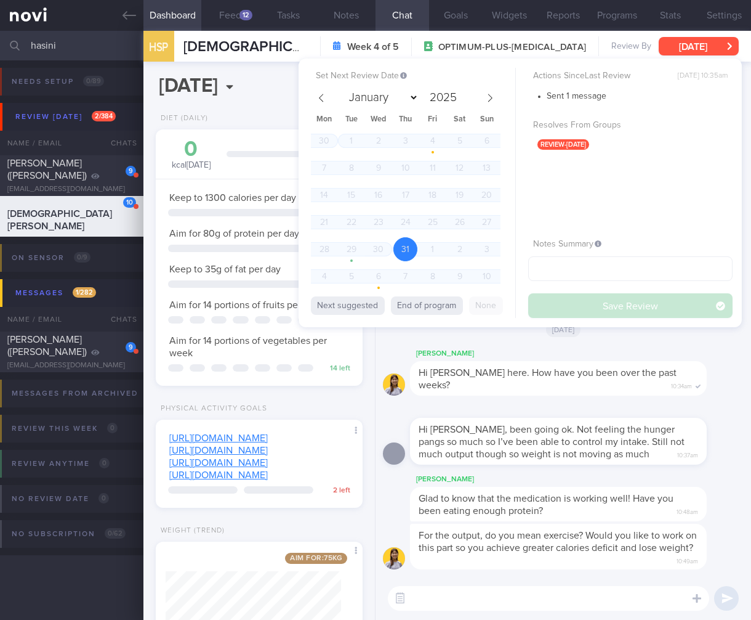
scroll to position [105, 176]
click at [493, 98] on icon at bounding box center [490, 98] width 9 height 9
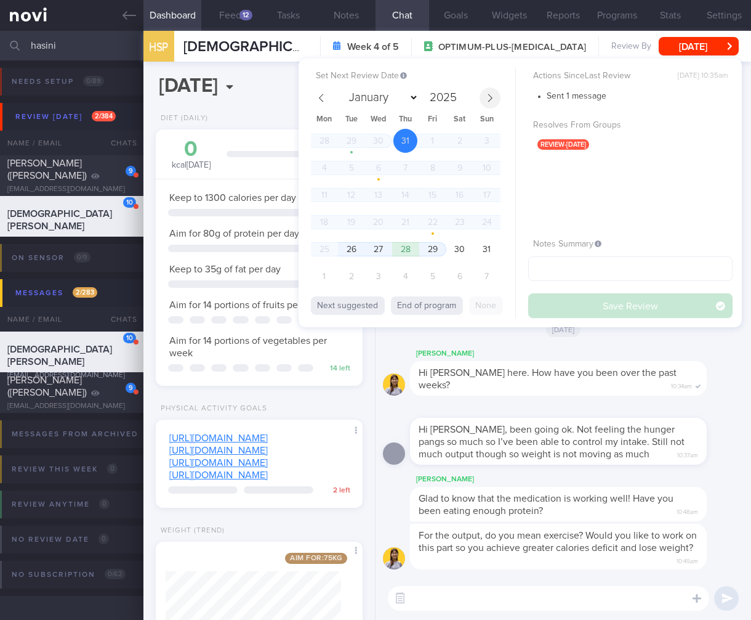
select select "7"
click at [355, 251] on span "26" at bounding box center [351, 249] width 24 height 24
click at [662, 310] on button "Save Review" at bounding box center [630, 305] width 204 height 25
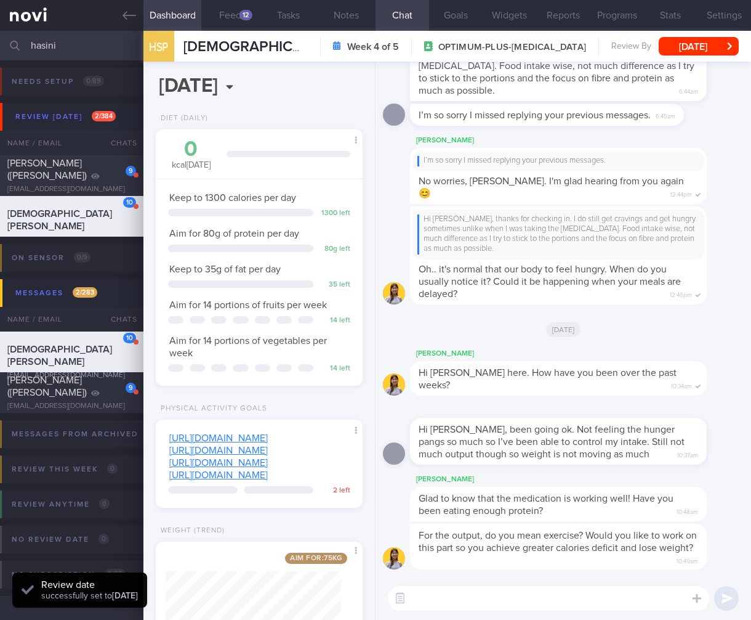
click at [653, 448] on div "Hi [PERSON_NAME], been going ok. Not feeling the hunger pangs so much so I’ve b…" at bounding box center [558, 441] width 297 height 47
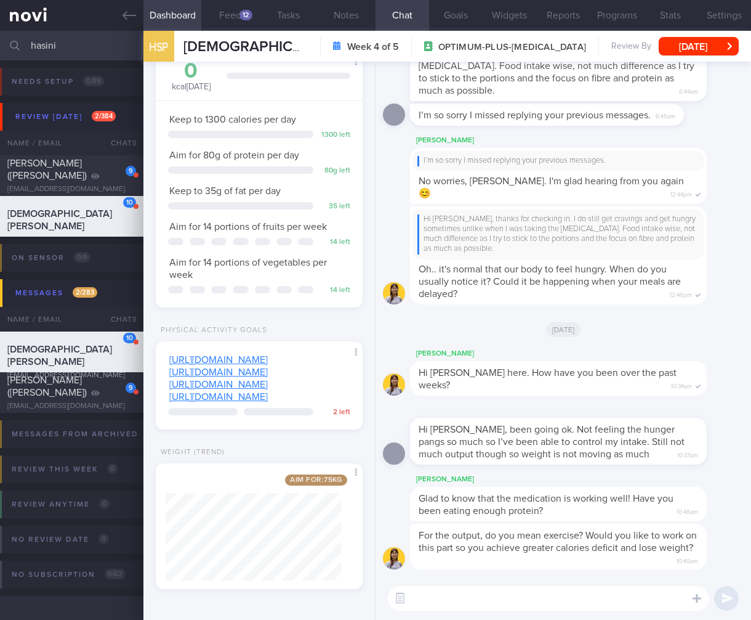
drag, startPoint x: 70, startPoint y: 50, endPoint x: -28, endPoint y: 45, distance: 98.0
click at [0, 45] on html "You are offline! Some functionality will be unavailable Patients New Users Coac…" at bounding box center [375, 310] width 751 height 620
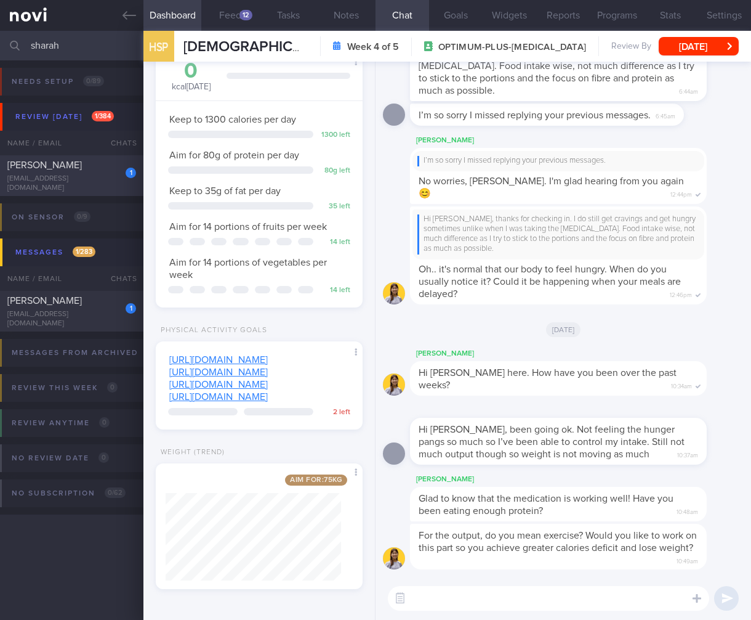
type input "sharah"
click at [109, 165] on div "1" at bounding box center [122, 168] width 27 height 19
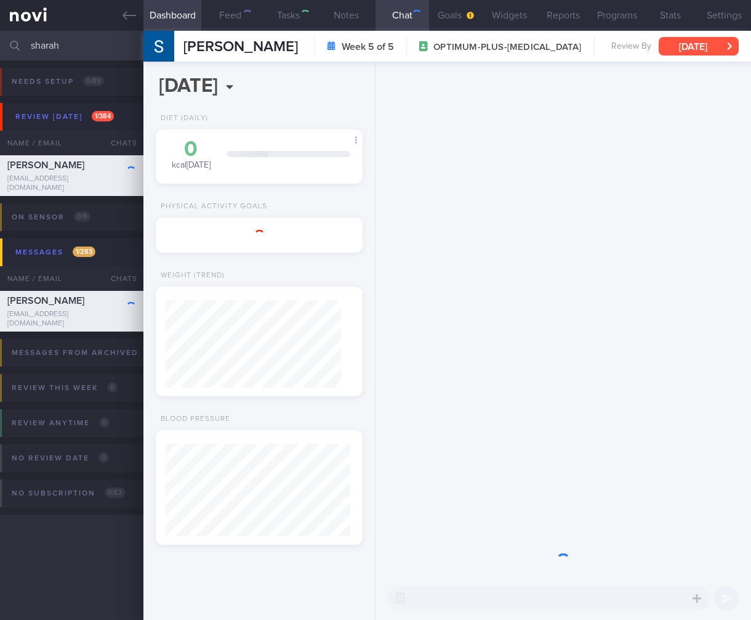
select select "6"
type input "BP is high, KIV need to start anti-hypertensives"
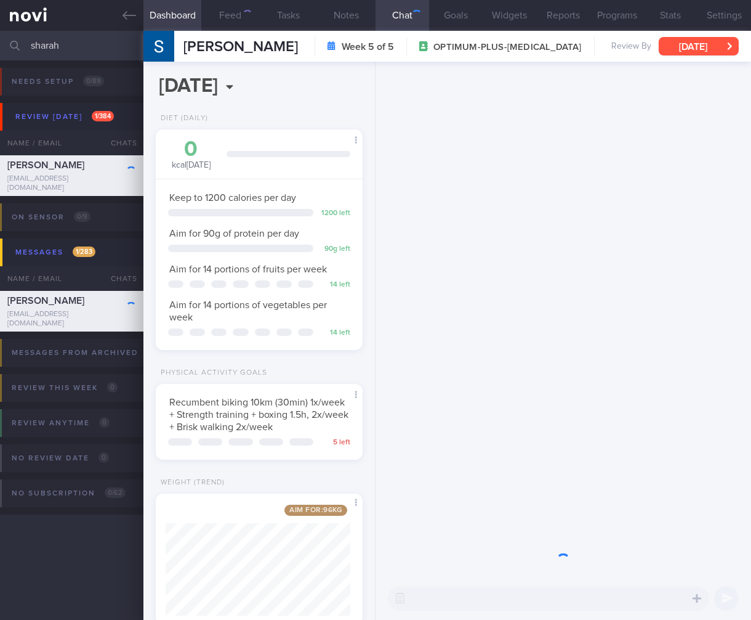
scroll to position [615783, 615695]
click at [722, 51] on button "[DATE]" at bounding box center [699, 46] width 80 height 18
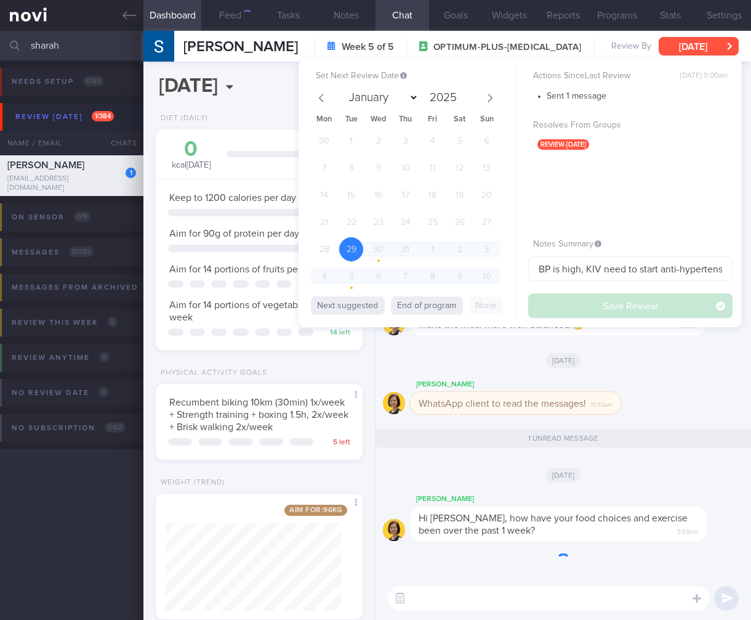
scroll to position [0, 0]
click at [487, 99] on icon at bounding box center [490, 98] width 9 height 9
select select "7"
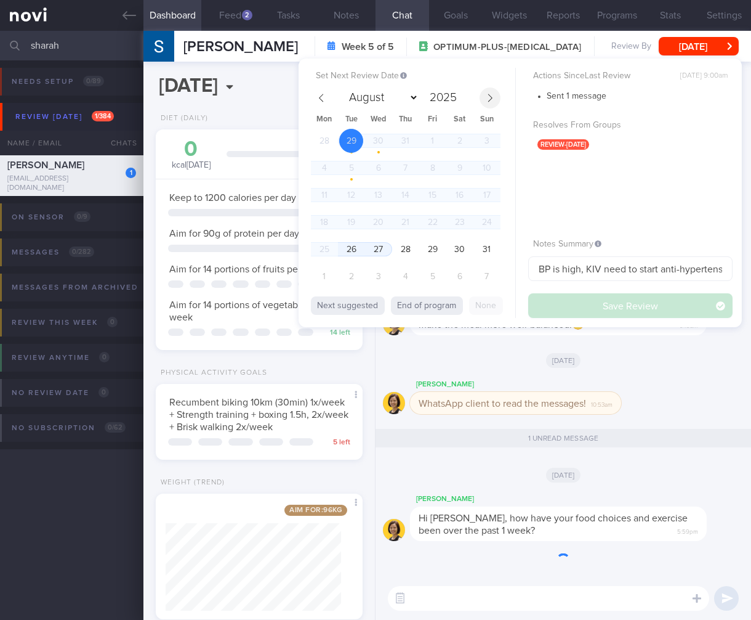
scroll to position [105, 176]
click at [341, 256] on div "28 29 30 31 1 2 3 4 5 6 7 8 9 10 11 12 13 14 15 16 17 18 19 20 21 22 23 24 25 2…" at bounding box center [406, 210] width 190 height 163
click at [349, 254] on span "26" at bounding box center [351, 249] width 24 height 24
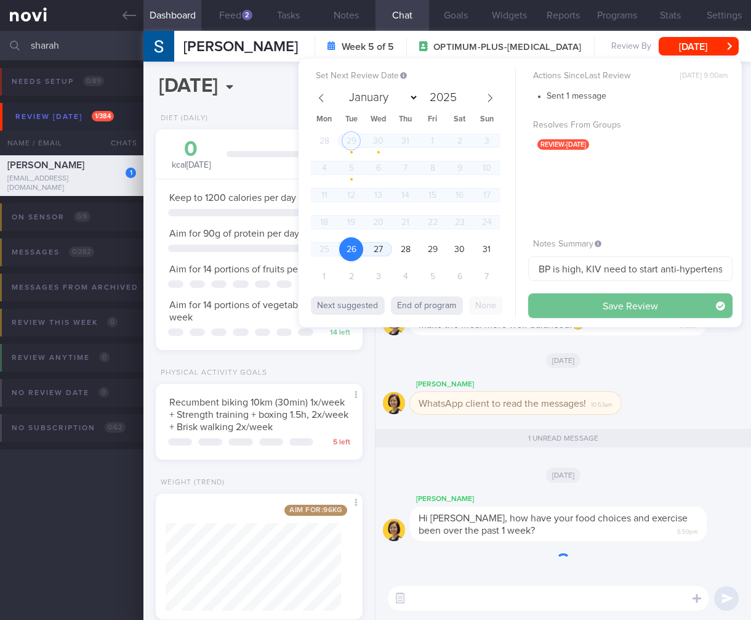
click at [572, 304] on button "Save Review" at bounding box center [630, 305] width 204 height 25
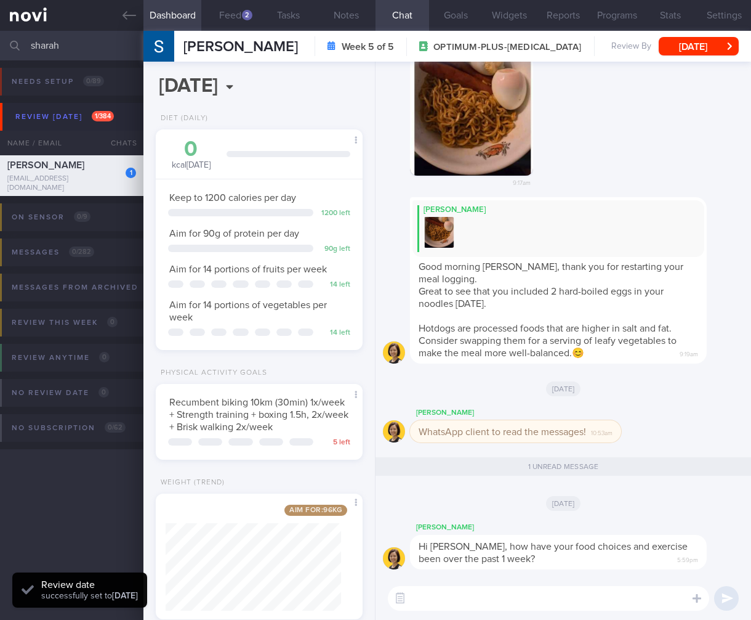
click at [483, 483] on div "1 unread message" at bounding box center [563, 468] width 361 height 36
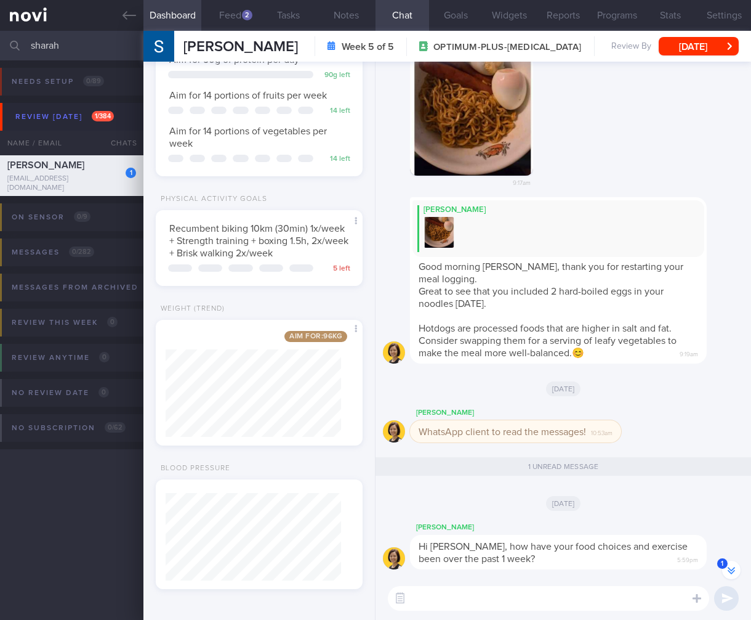
scroll to position [-137, 0]
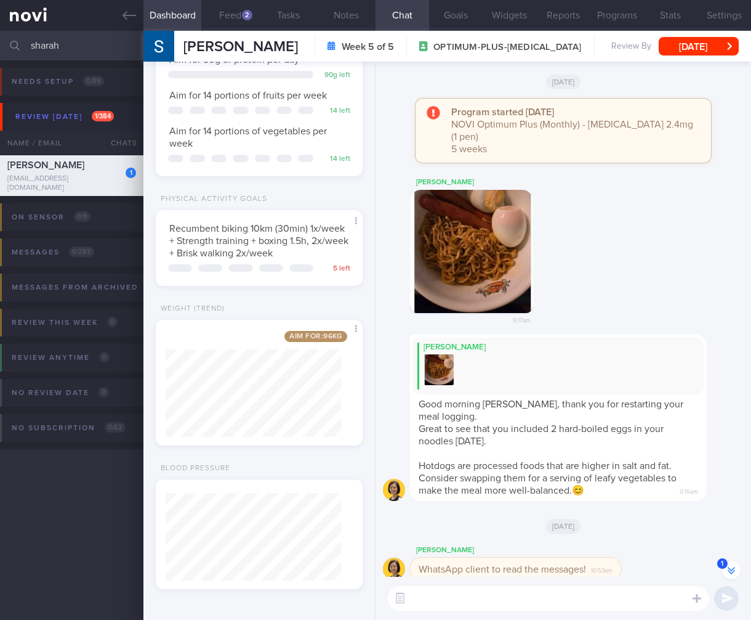
drag, startPoint x: 68, startPoint y: 47, endPoint x: -49, endPoint y: 42, distance: 117.1
click at [0, 42] on html "You are offline! Some functionality will be unavailable Patients New Users Coac…" at bounding box center [375, 310] width 751 height 620
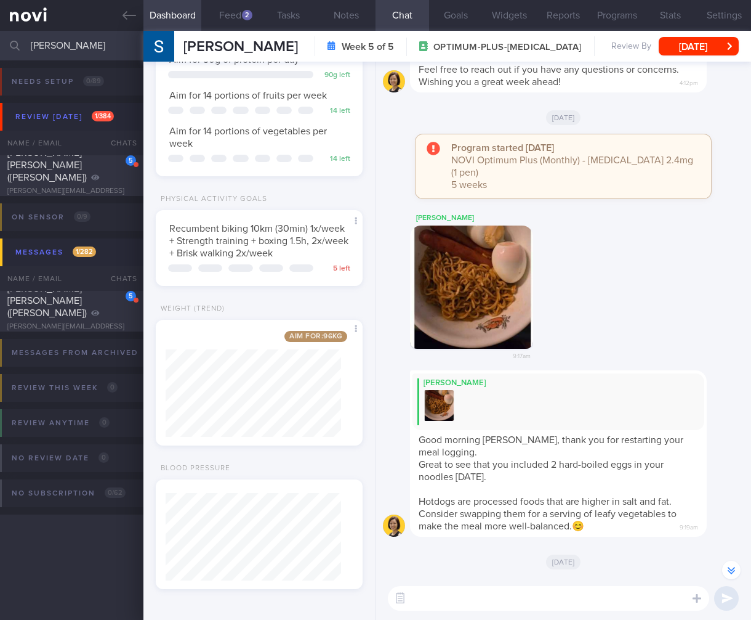
scroll to position [-101, 0]
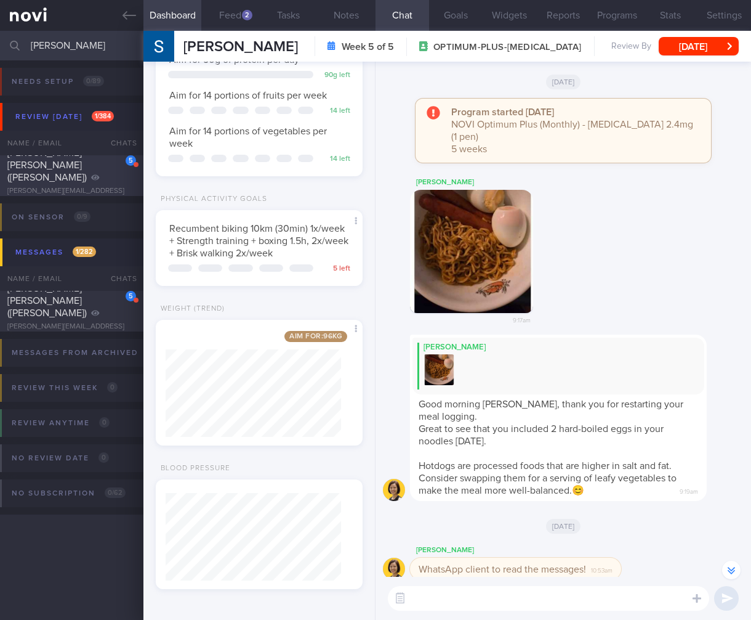
type input "[PERSON_NAME]"
click at [79, 168] on span "[PERSON_NAME] [PERSON_NAME] ([PERSON_NAME])" at bounding box center [46, 165] width 79 height 34
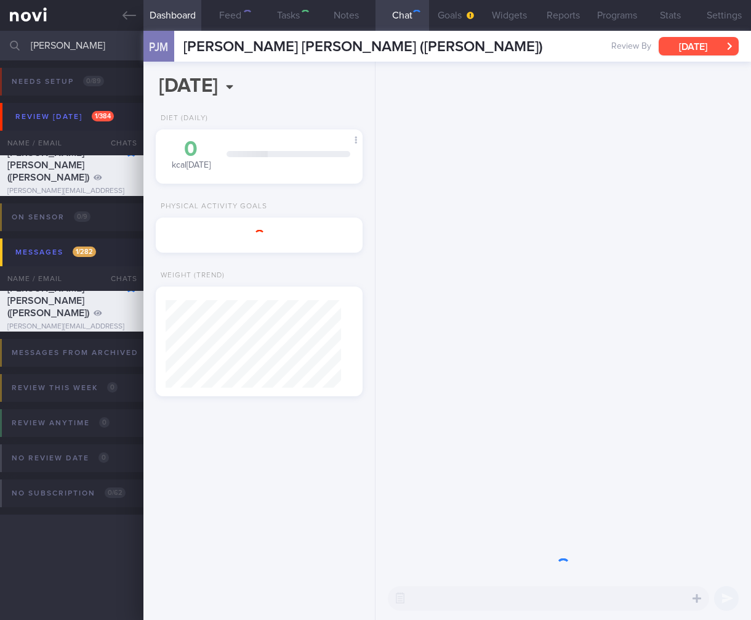
select select "6"
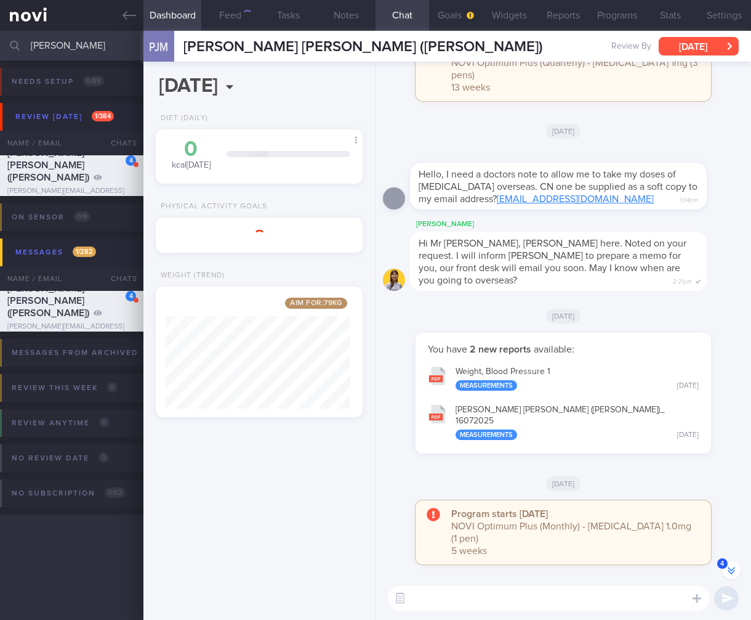
click at [701, 49] on button "[DATE]" at bounding box center [699, 46] width 80 height 18
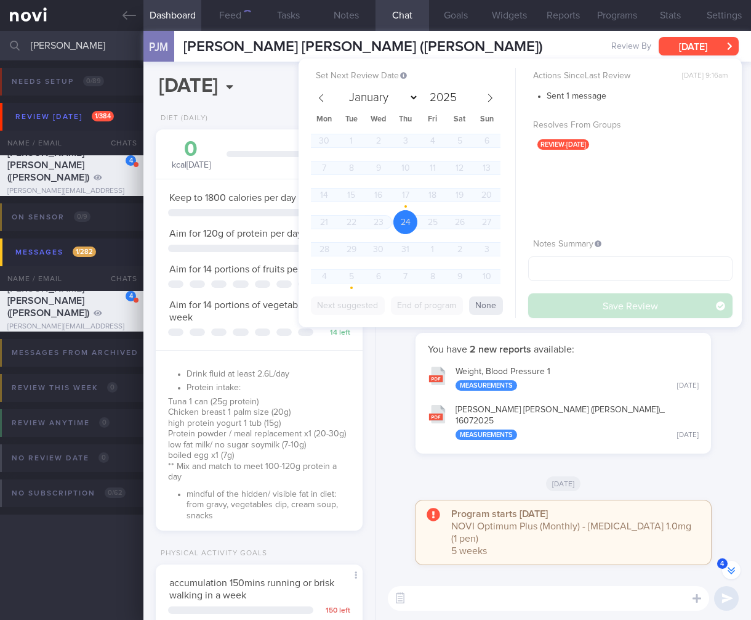
scroll to position [-47, 0]
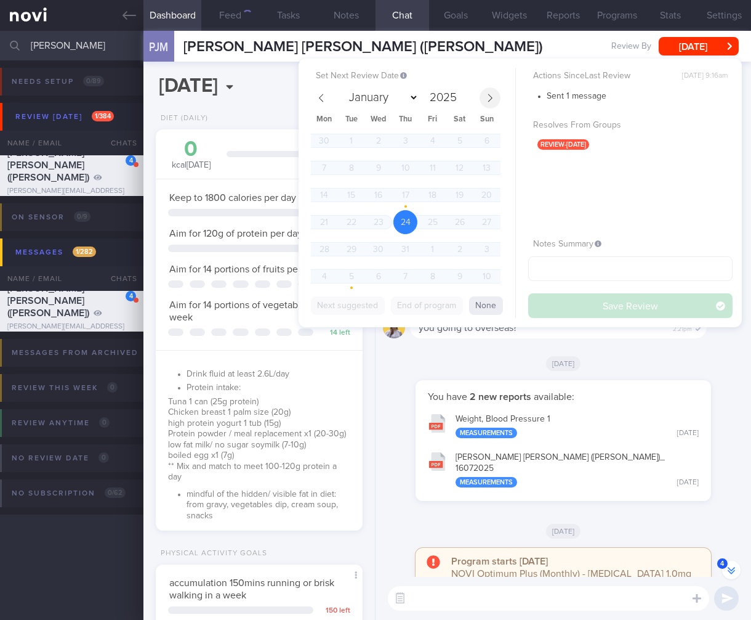
click at [486, 95] on icon at bounding box center [490, 98] width 9 height 9
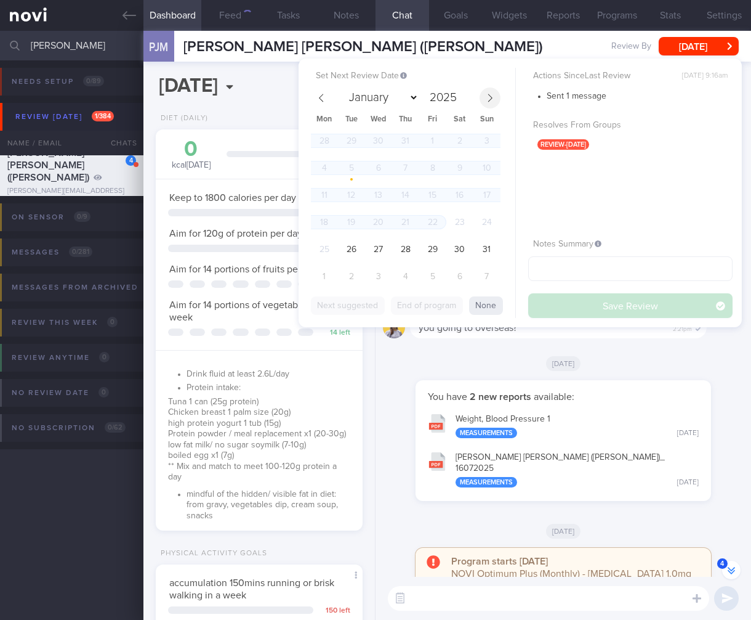
select select "7"
click at [346, 244] on span "26" at bounding box center [351, 249] width 24 height 24
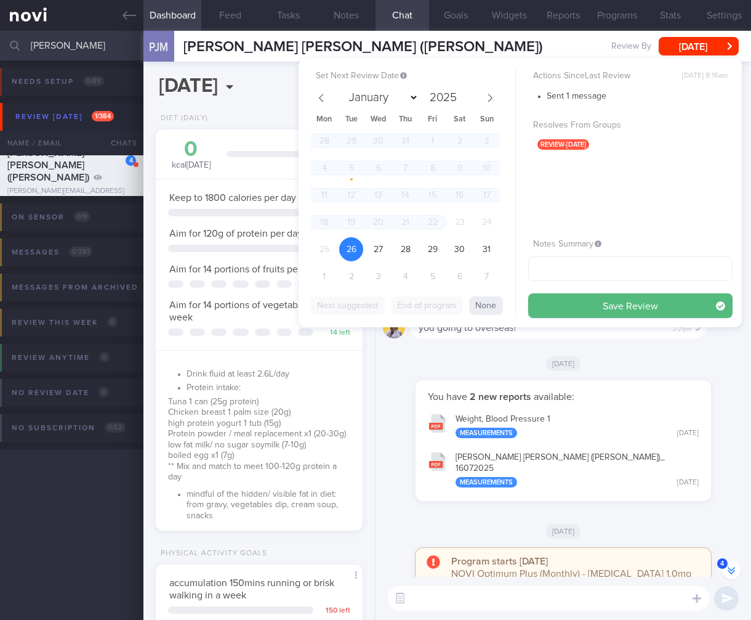
click at [668, 305] on button "Save Review" at bounding box center [630, 305] width 204 height 25
click at [655, 380] on div "[DATE]" at bounding box center [563, 363] width 361 height 34
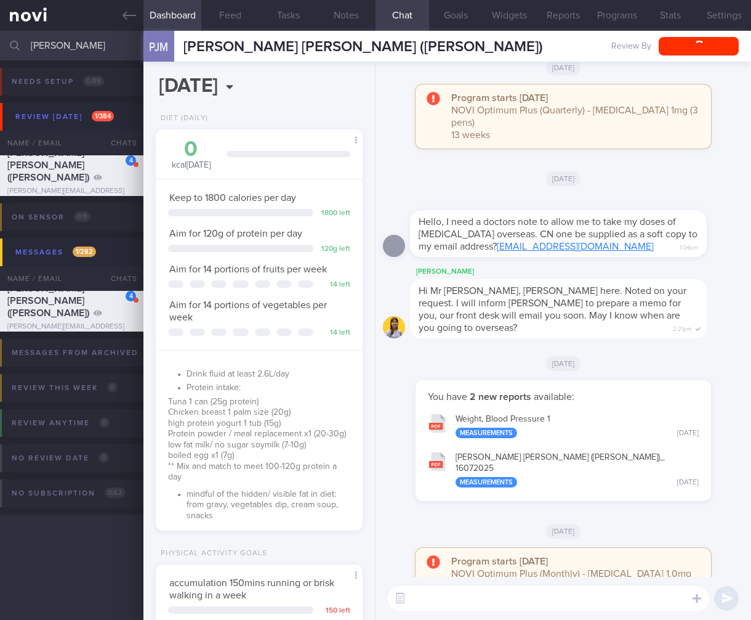
scroll to position [0, 0]
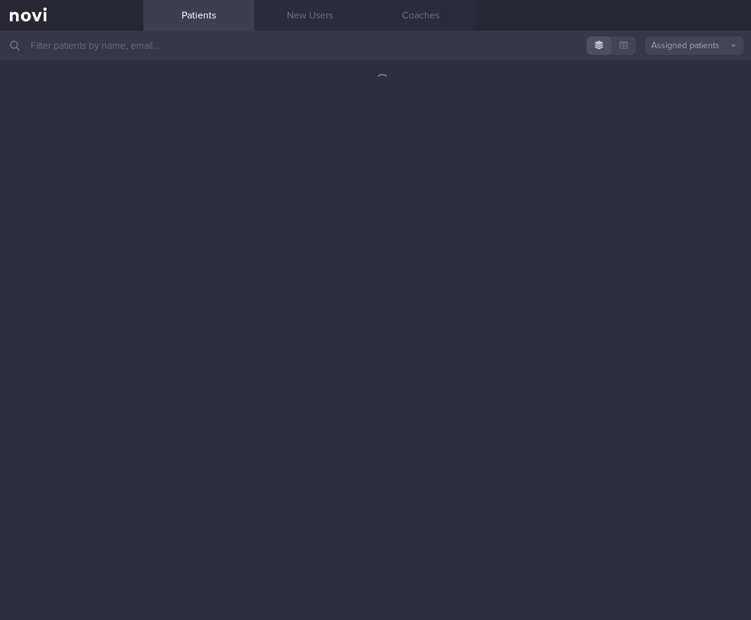
click at [675, 54] on button "Assigned patients" at bounding box center [694, 45] width 99 height 18
drag, startPoint x: 677, startPoint y: 105, endPoint x: 232, endPoint y: 50, distance: 448.7
click at [677, 105] on button "Archived patients" at bounding box center [694, 103] width 99 height 18
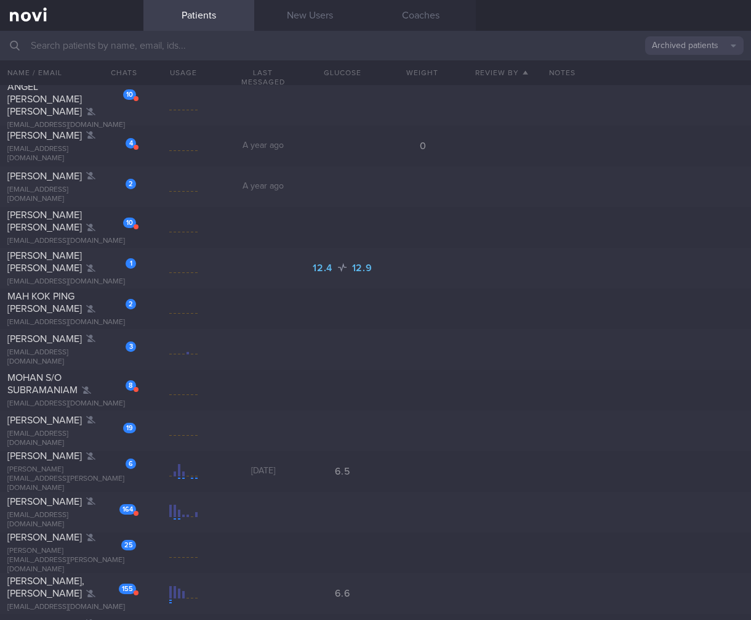
click at [215, 49] on input "text" at bounding box center [375, 46] width 751 height 30
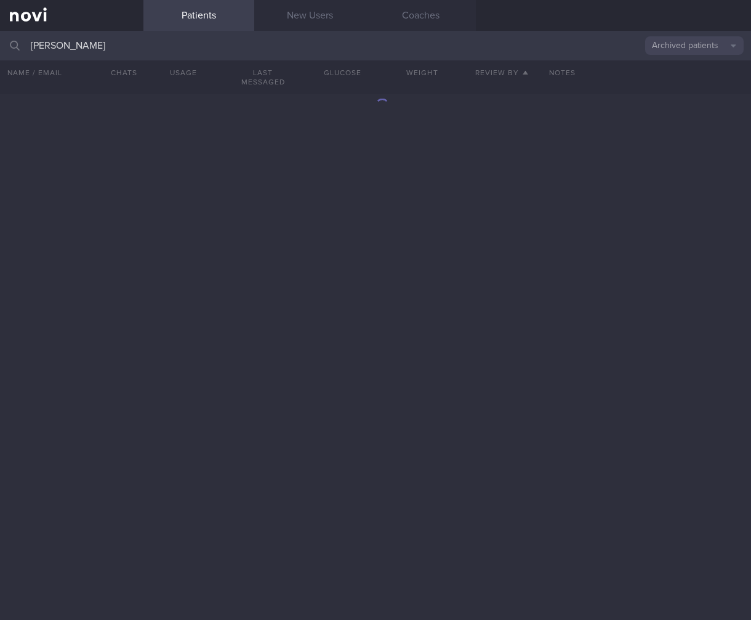
click at [666, 55] on input "sally" at bounding box center [375, 46] width 751 height 30
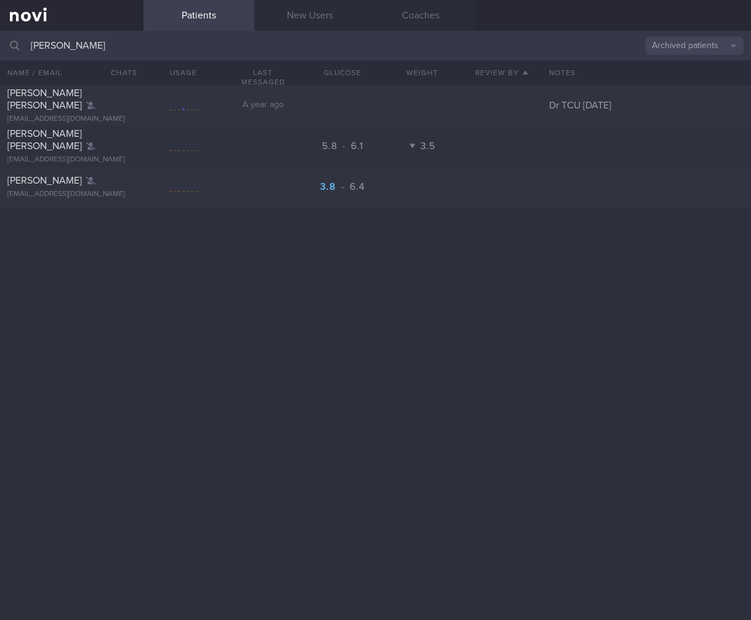
type input "sally"
click at [458, 239] on div "LONG SALLY LOUISE sallyllong@hotmail.co.uk A year ago Dr TCU 16/8/24 Maria Sall…" at bounding box center [375, 352] width 751 height 535
click at [160, 112] on div at bounding box center [182, 105] width 79 height 15
select select "7"
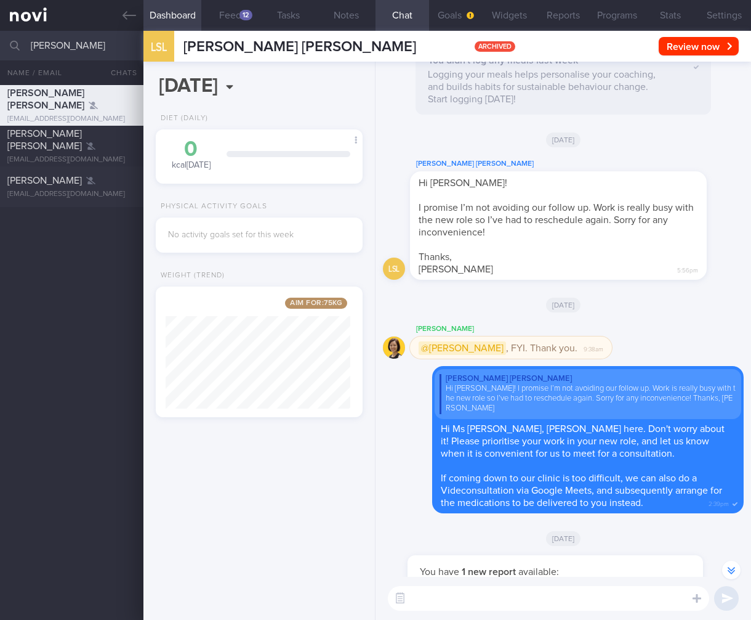
scroll to position [-876, 0]
